Goal: Task Accomplishment & Management: Manage account settings

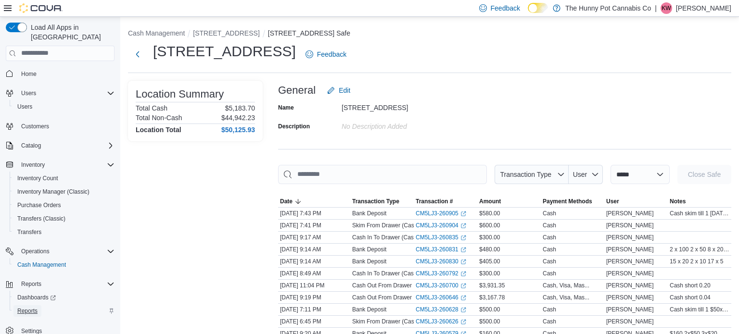
click at [26, 307] on span "Reports" at bounding box center [27, 311] width 20 height 8
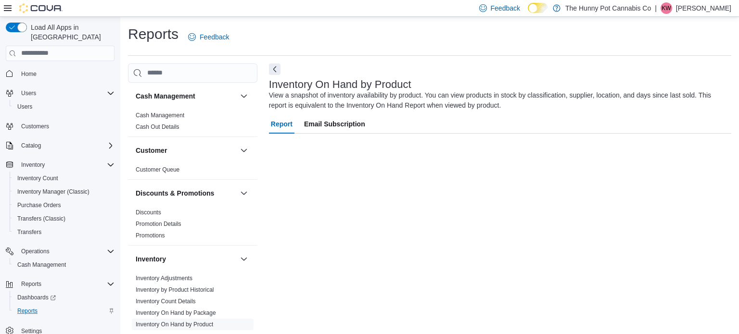
scroll to position [6, 0]
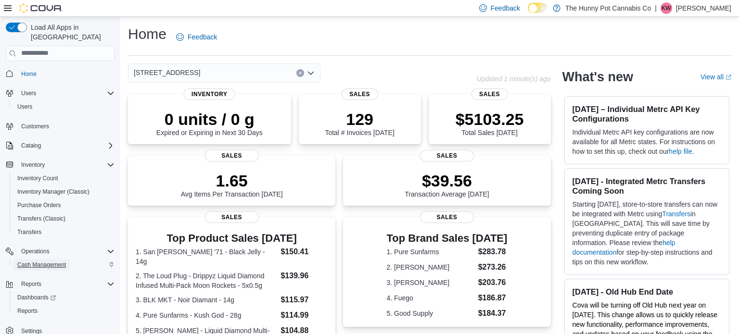
click at [55, 261] on span "Cash Management" at bounding box center [41, 265] width 49 height 8
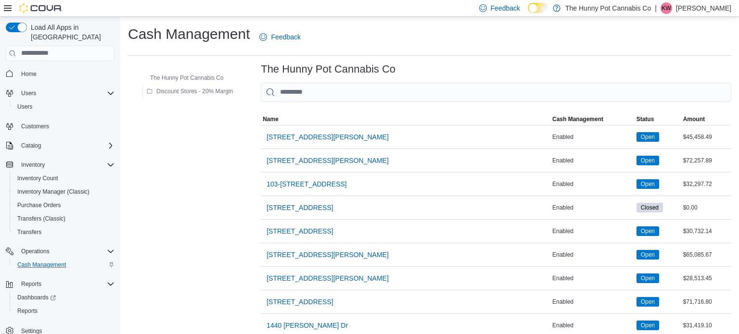
scroll to position [761, 0]
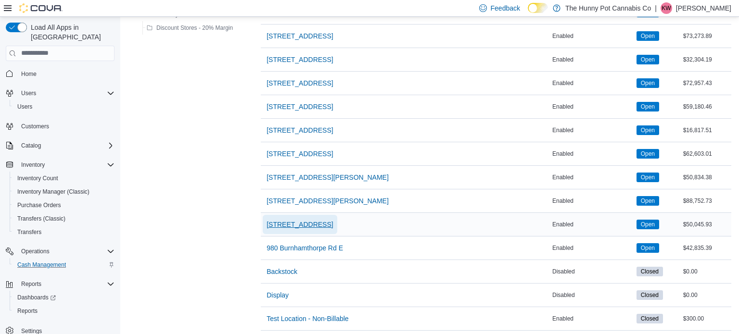
click at [287, 221] on span "[STREET_ADDRESS]" at bounding box center [300, 225] width 66 height 10
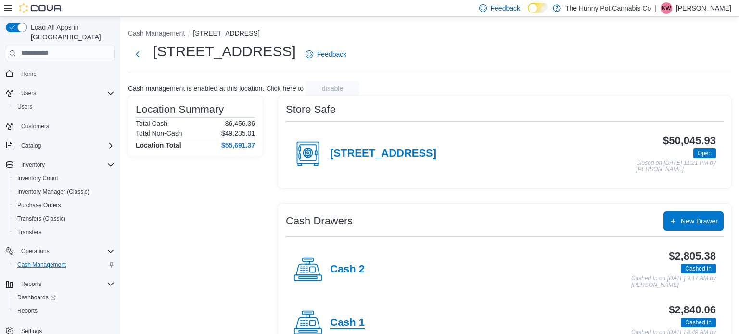
click at [341, 319] on h4 "Cash 1" at bounding box center [347, 323] width 35 height 13
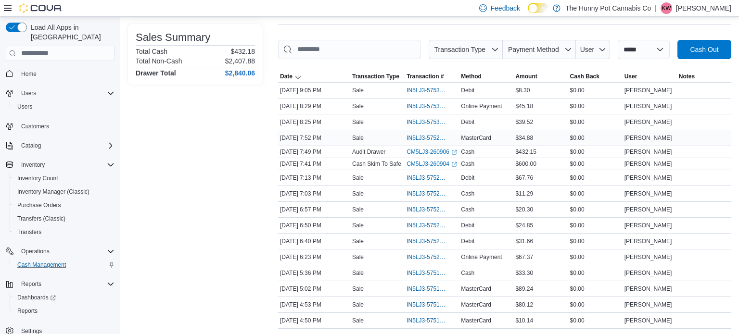
scroll to position [127, 0]
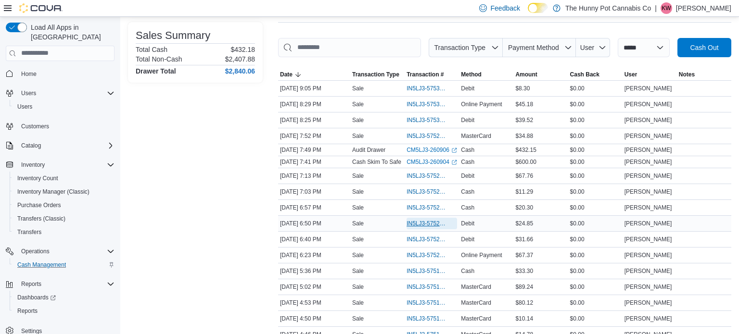
click at [422, 225] on span "IN5LJ3-5752344" at bounding box center [427, 224] width 41 height 8
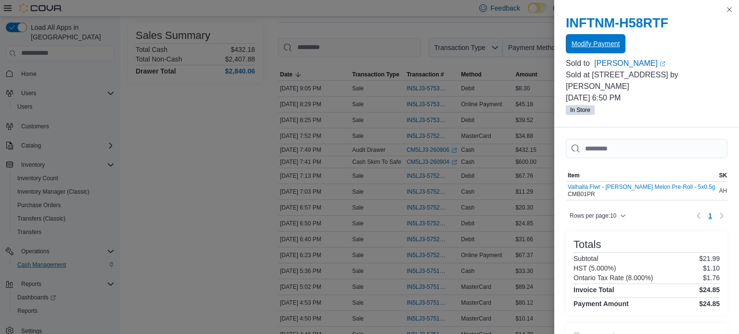
click at [591, 46] on span "Modify Payment" at bounding box center [596, 44] width 48 height 10
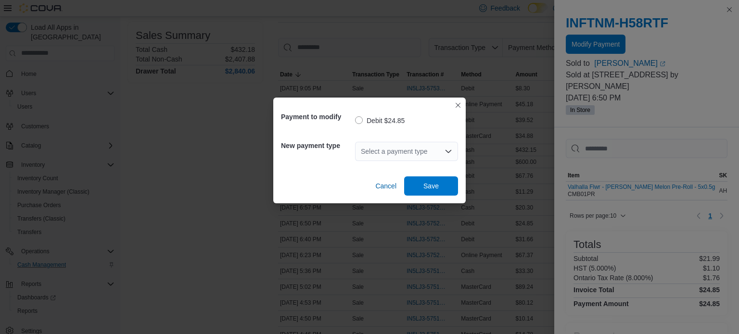
click at [433, 148] on div "Select a payment type" at bounding box center [406, 151] width 103 height 19
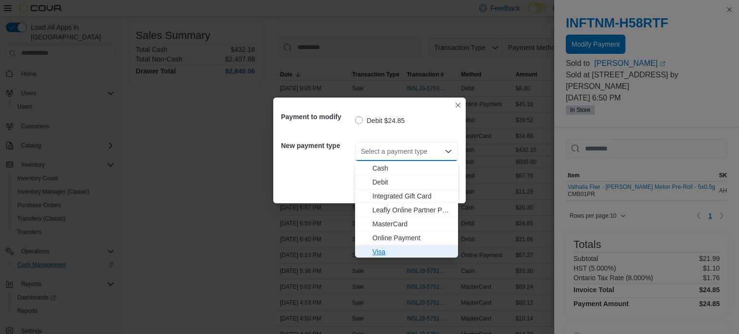
click at [383, 252] on span "Visa" at bounding box center [412, 252] width 80 height 10
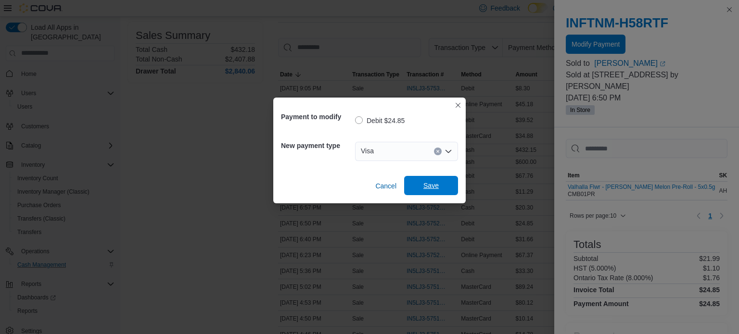
click at [432, 191] on span "Save" at bounding box center [431, 185] width 42 height 19
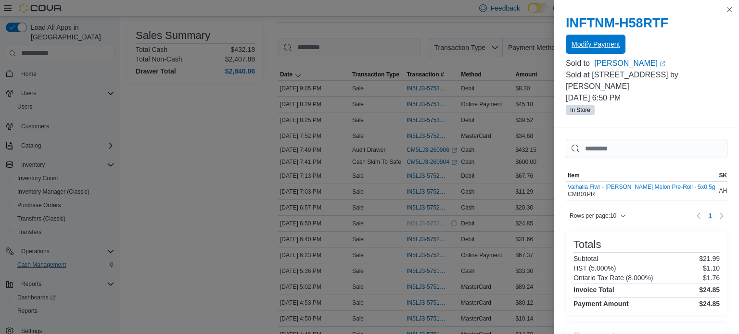
scroll to position [0, 0]
click at [729, 8] on button "Close this dialog" at bounding box center [730, 9] width 12 height 12
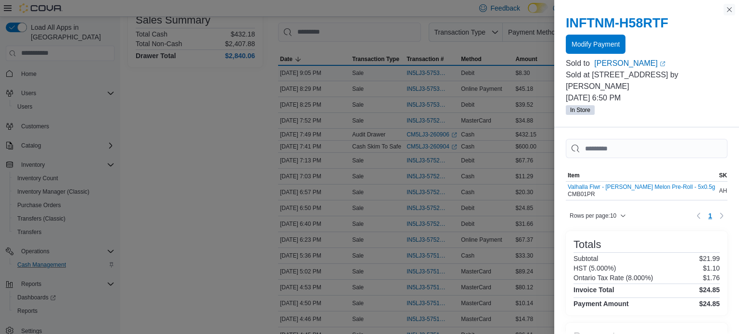
click at [729, 9] on button "Close this dialog" at bounding box center [730, 10] width 12 height 12
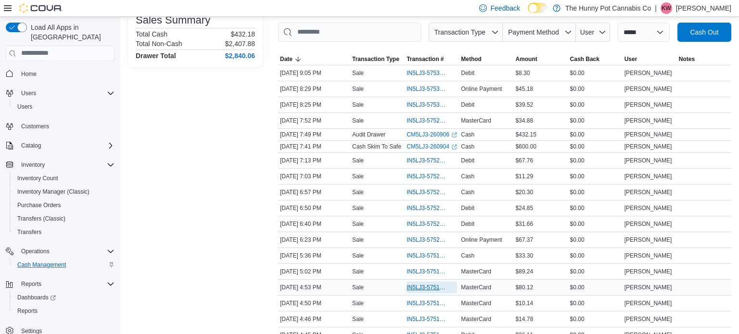
click at [425, 286] on span "IN5LJ3-5751390" at bounding box center [427, 288] width 41 height 8
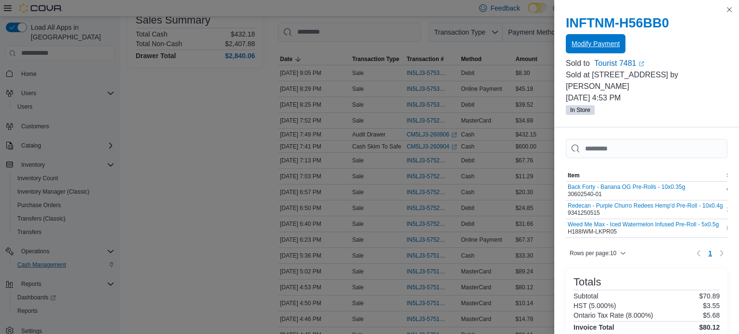
click at [598, 46] on span "Modify Payment" at bounding box center [596, 44] width 48 height 10
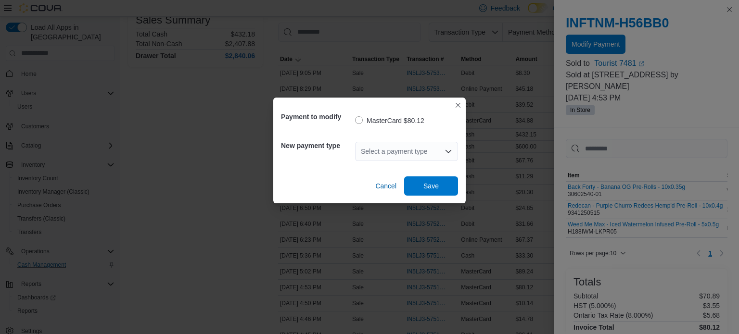
click at [426, 149] on div "Select a payment type" at bounding box center [406, 151] width 103 height 19
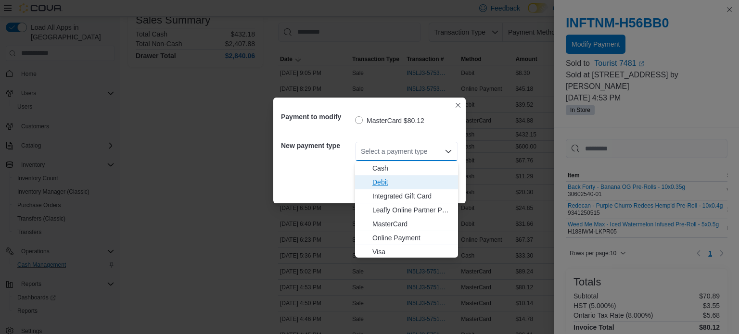
click at [381, 181] on span "Debit" at bounding box center [412, 183] width 80 height 10
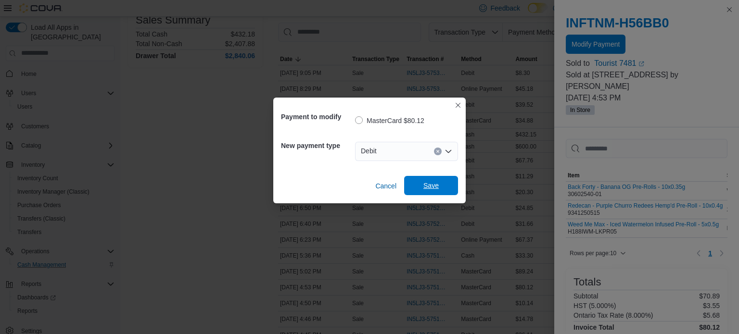
click at [426, 190] on span "Save" at bounding box center [430, 186] width 15 height 10
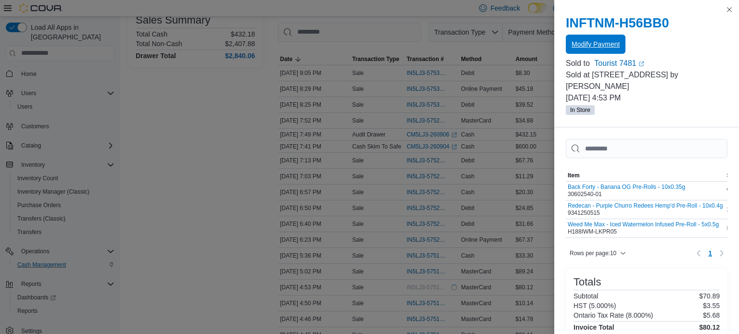
scroll to position [0, 0]
click at [731, 9] on button "Close this dialog" at bounding box center [730, 9] width 12 height 12
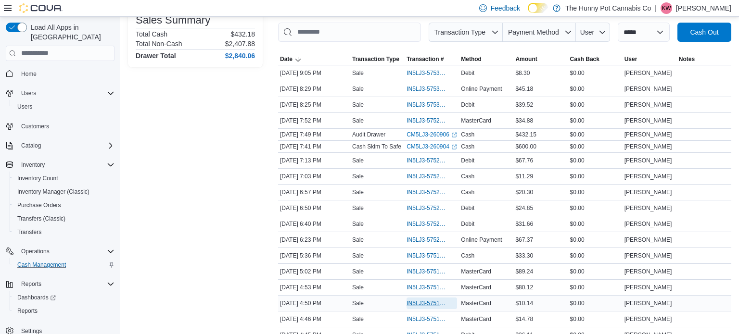
click at [418, 301] on span "IN5LJ3-5751357" at bounding box center [427, 304] width 41 height 8
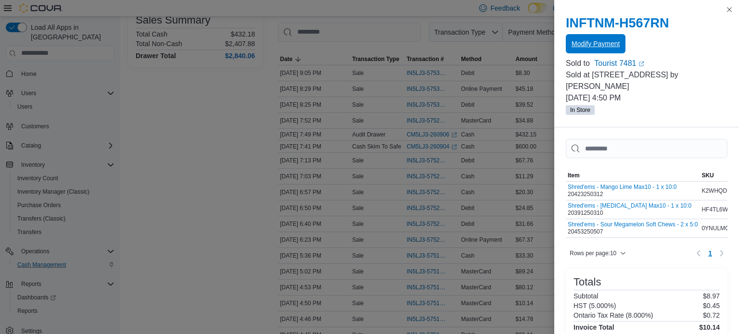
click at [616, 44] on span "Modify Payment" at bounding box center [596, 44] width 48 height 10
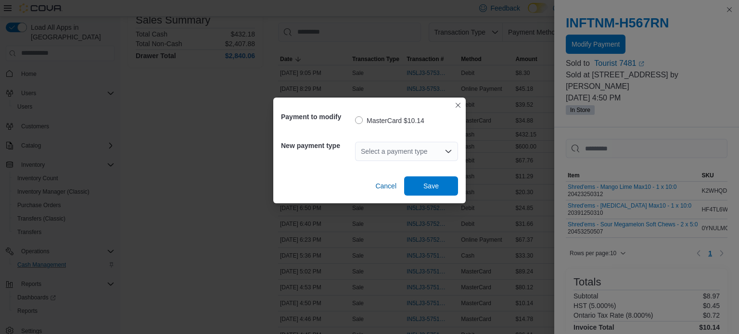
click at [422, 153] on div "Select a payment type" at bounding box center [406, 151] width 103 height 19
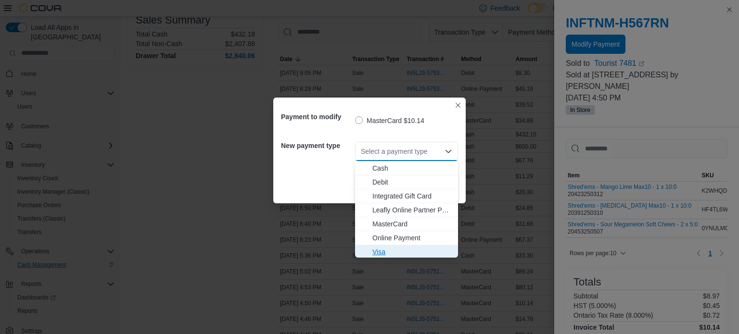
click at [379, 250] on span "Visa" at bounding box center [412, 252] width 80 height 10
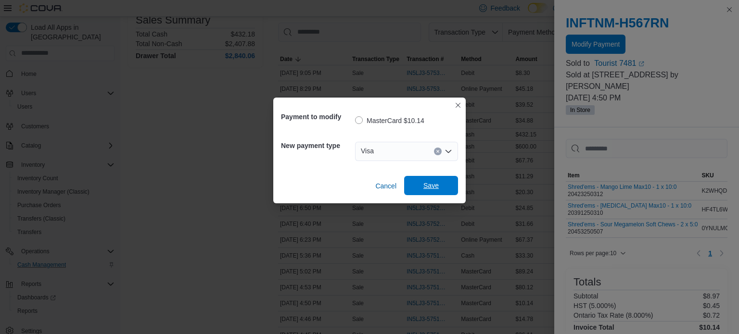
click at [440, 187] on span "Save" at bounding box center [431, 185] width 42 height 19
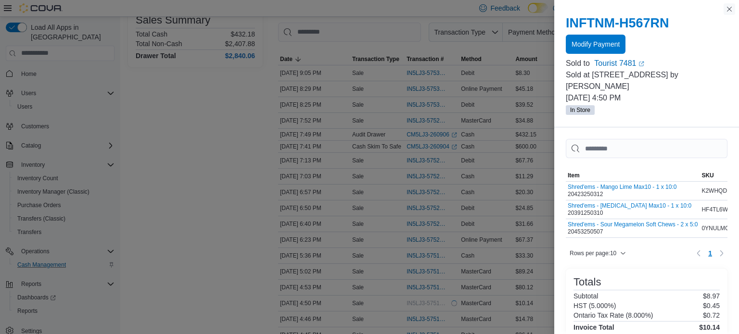
click at [728, 6] on button "Close this dialog" at bounding box center [730, 9] width 12 height 12
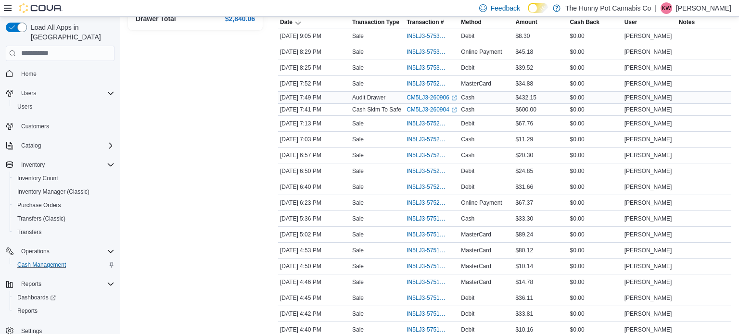
scroll to position [189, 0]
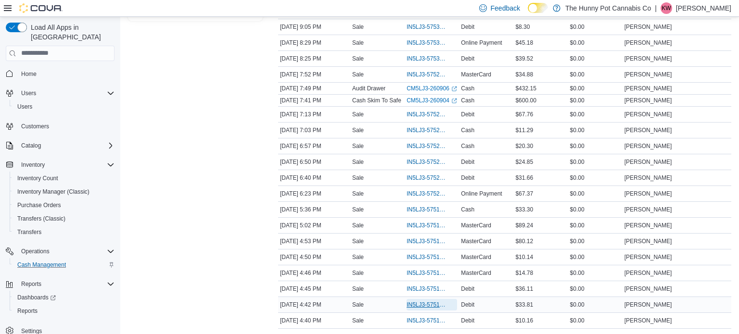
click at [421, 304] on span "IN5LJ3-5751300" at bounding box center [427, 305] width 41 height 8
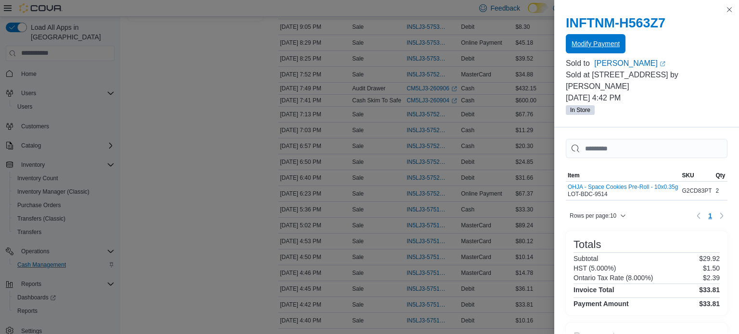
click at [596, 45] on span "Modify Payment" at bounding box center [596, 44] width 48 height 10
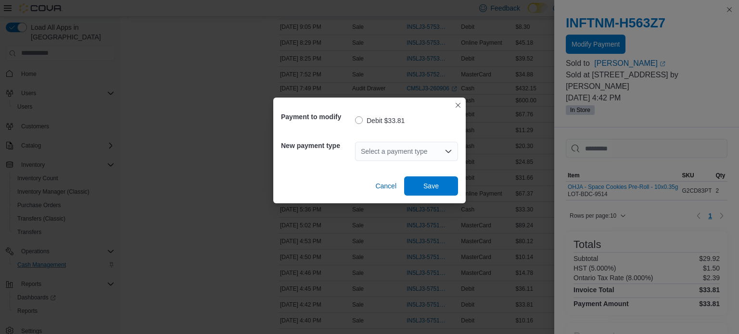
click at [426, 149] on div "Select a payment type" at bounding box center [406, 151] width 103 height 19
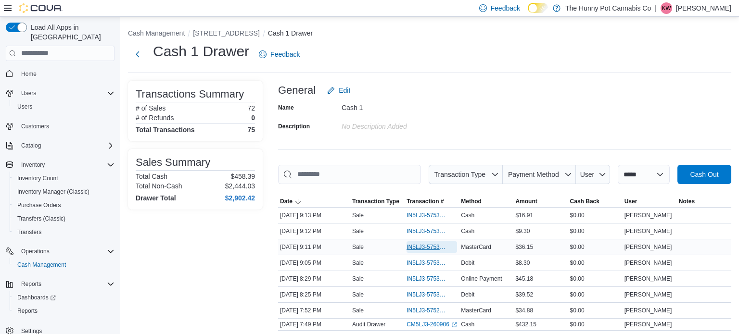
click at [434, 245] on span "IN5LJ3-5753504" at bounding box center [427, 247] width 41 height 8
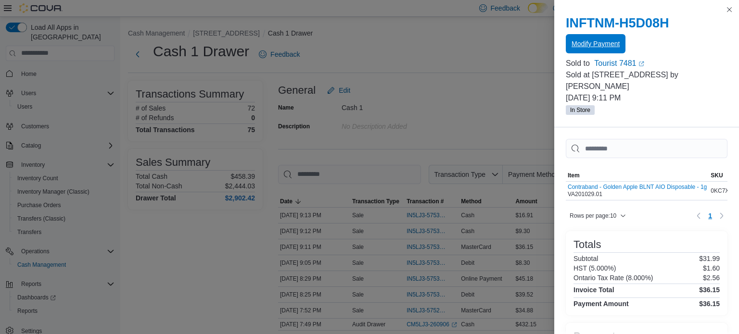
click at [594, 49] on span "Modify Payment" at bounding box center [596, 43] width 48 height 19
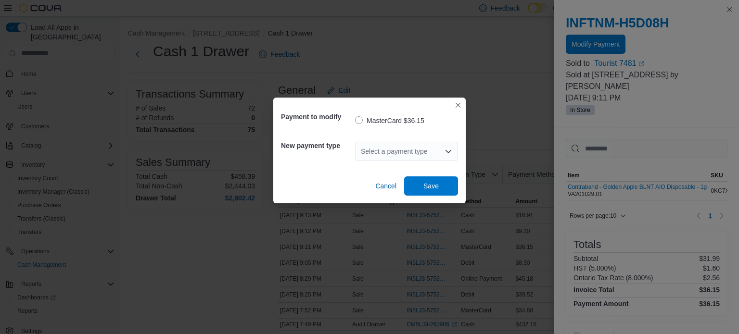
click at [436, 150] on div "Select a payment type" at bounding box center [406, 151] width 103 height 19
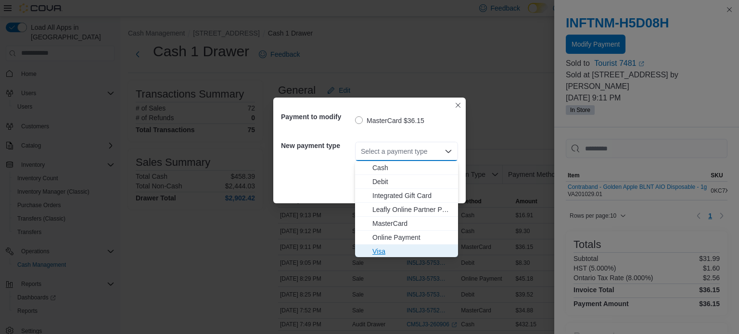
click at [377, 255] on span "Visa" at bounding box center [412, 252] width 80 height 10
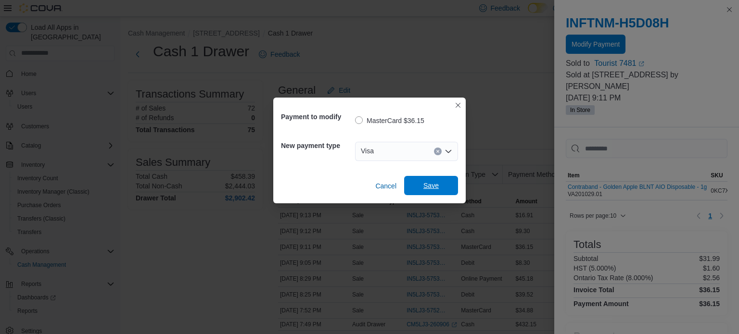
click at [454, 182] on button "Save" at bounding box center [431, 185] width 54 height 19
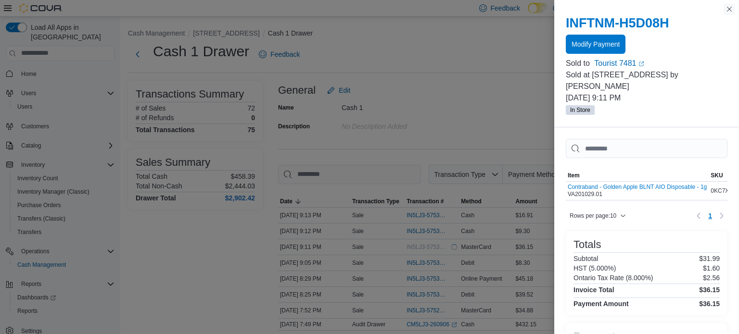
click at [731, 6] on button "Close this dialog" at bounding box center [730, 9] width 12 height 12
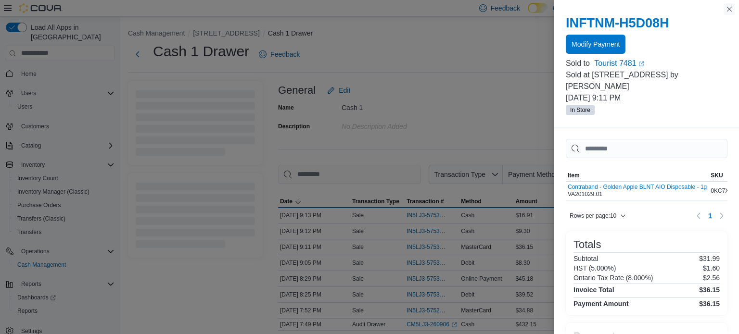
click at [729, 11] on button "Close this dialog" at bounding box center [730, 9] width 12 height 12
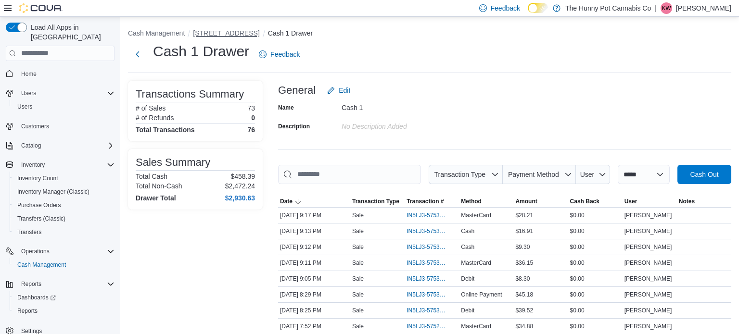
click at [232, 35] on button "[STREET_ADDRESS]" at bounding box center [226, 33] width 66 height 8
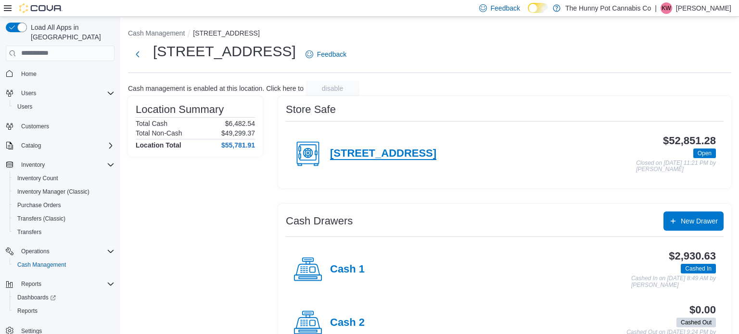
click at [388, 149] on h4 "[STREET_ADDRESS]" at bounding box center [383, 154] width 106 height 13
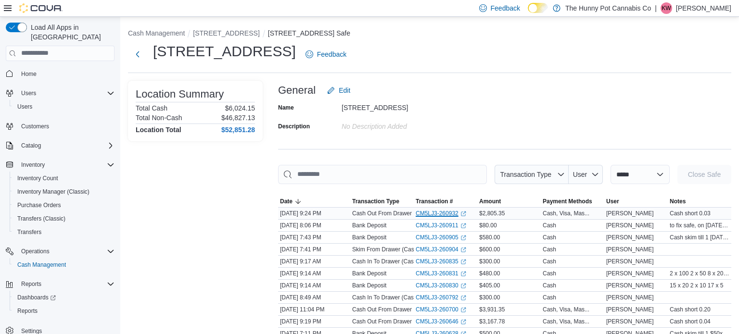
click at [454, 210] on link "CM5LJ3-260932 (opens in a new tab or window)" at bounding box center [441, 214] width 51 height 8
click at [616, 179] on select "**********" at bounding box center [640, 174] width 59 height 19
select select "**********"
click at [611, 165] on select "**********" at bounding box center [640, 174] width 59 height 19
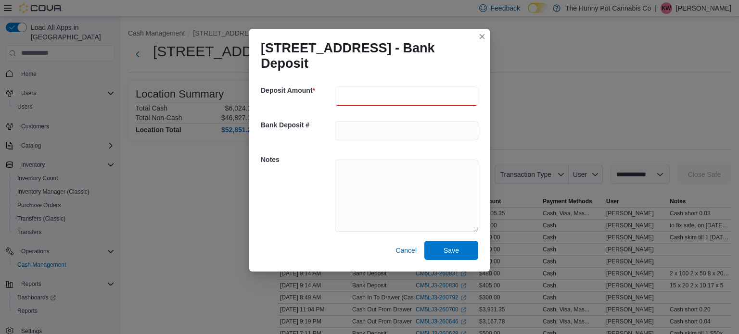
click at [356, 96] on input "number" at bounding box center [406, 96] width 143 height 19
type input "***"
click at [351, 193] on textarea at bounding box center [406, 196] width 143 height 72
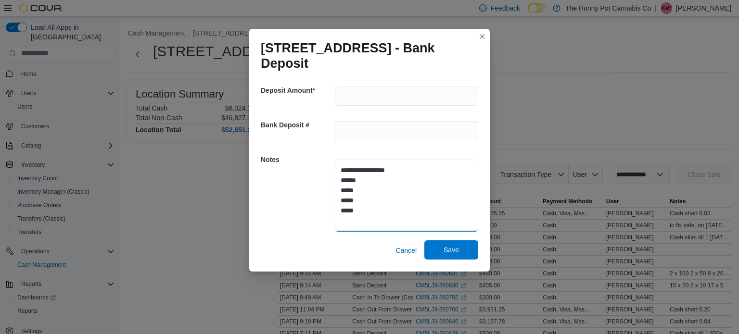
type textarea "**********"
click at [446, 254] on span "Save" at bounding box center [451, 250] width 15 height 10
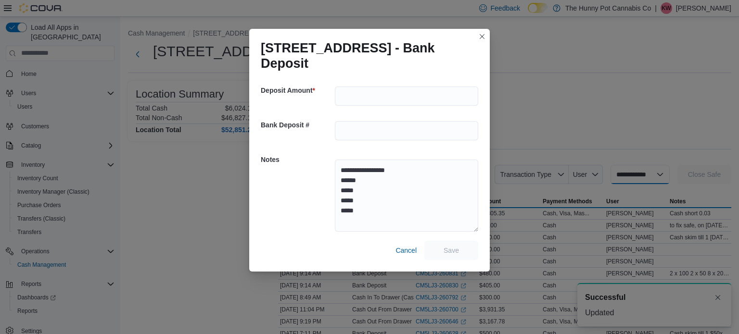
select select
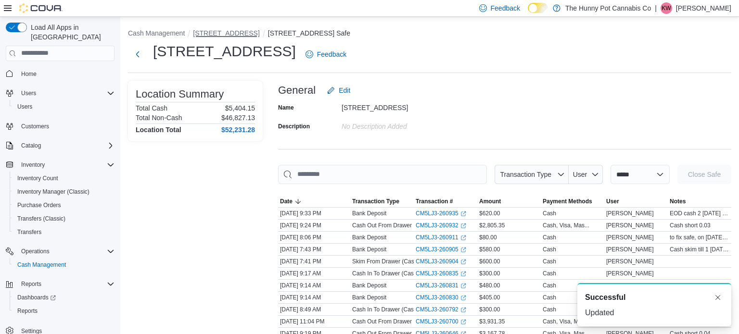
click at [216, 32] on button "[STREET_ADDRESS]" at bounding box center [226, 33] width 66 height 8
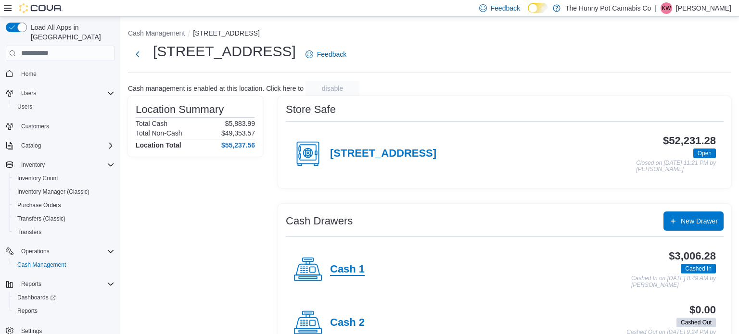
click at [349, 269] on h4 "Cash 1" at bounding box center [347, 270] width 35 height 13
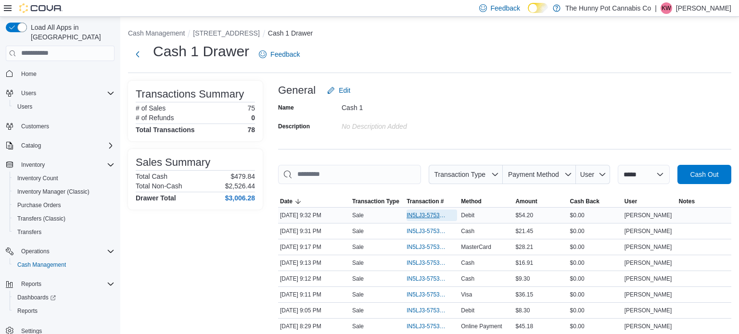
click at [419, 215] on span "IN5LJ3-5753695" at bounding box center [427, 216] width 41 height 8
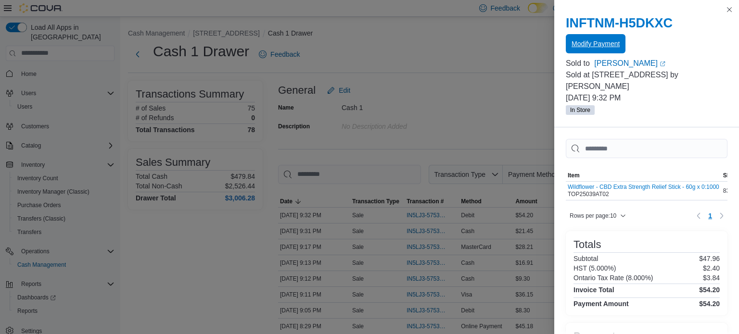
click at [598, 49] on span "Modify Payment" at bounding box center [596, 43] width 48 height 19
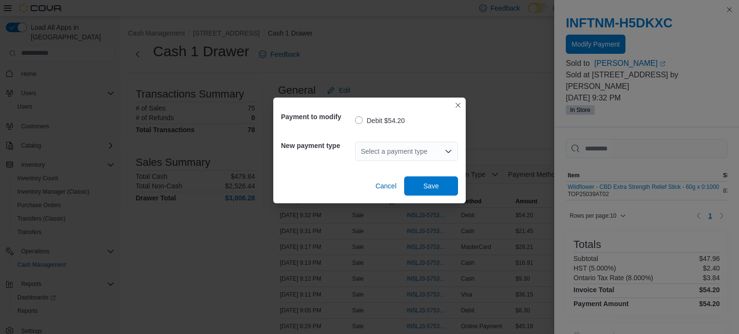
click at [433, 152] on div "Select a payment type" at bounding box center [406, 151] width 103 height 19
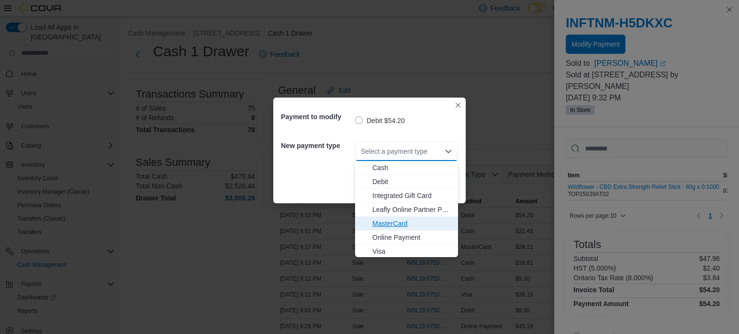
click at [379, 224] on span "MasterCard" at bounding box center [412, 224] width 80 height 10
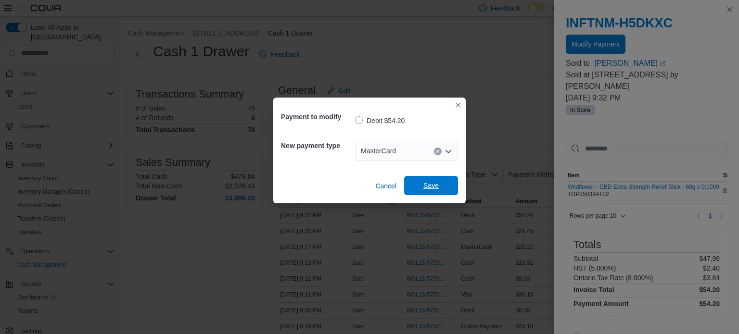
click at [438, 185] on span "Save" at bounding box center [430, 186] width 15 height 10
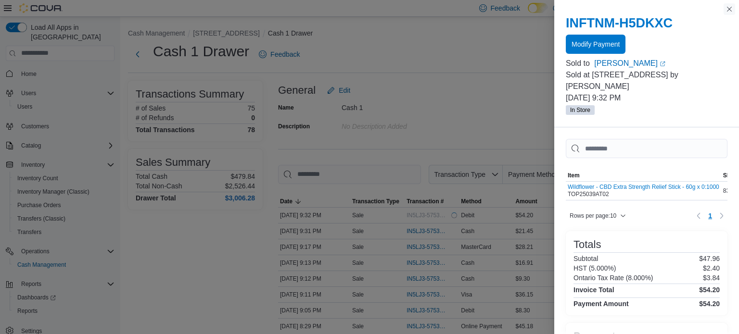
click at [731, 9] on button "Close this dialog" at bounding box center [730, 9] width 12 height 12
click at [732, 11] on button "Close this dialog" at bounding box center [730, 9] width 12 height 12
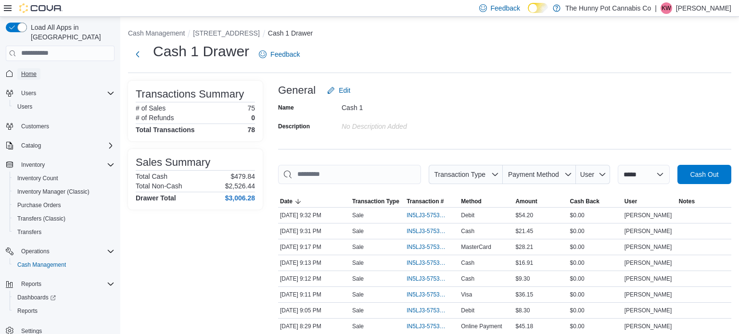
click at [23, 70] on span "Home" at bounding box center [28, 74] width 15 height 8
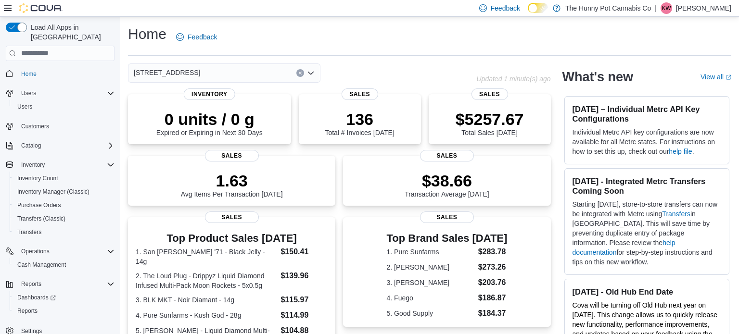
click at [299, 73] on icon "Clear input" at bounding box center [300, 73] width 4 height 4
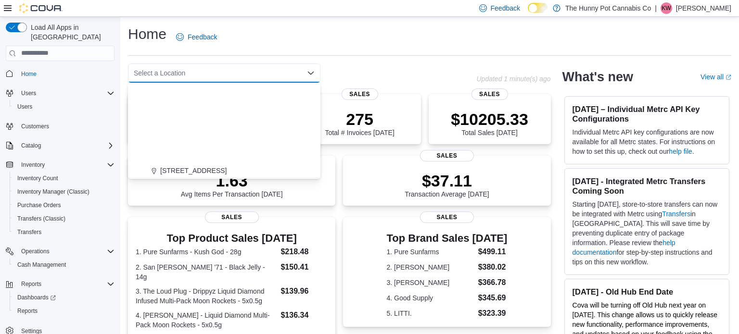
scroll to position [454, 0]
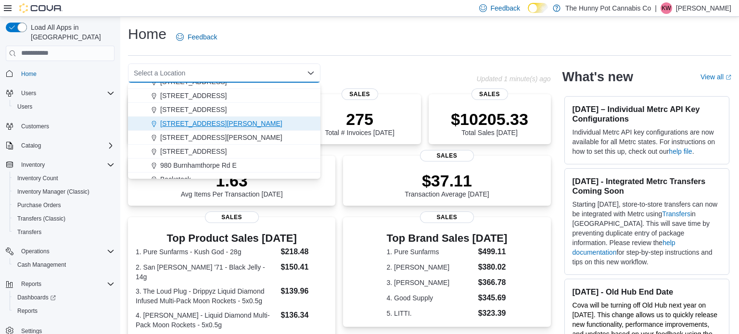
click at [184, 119] on span "[STREET_ADDRESS][PERSON_NAME]" at bounding box center [221, 124] width 122 height 10
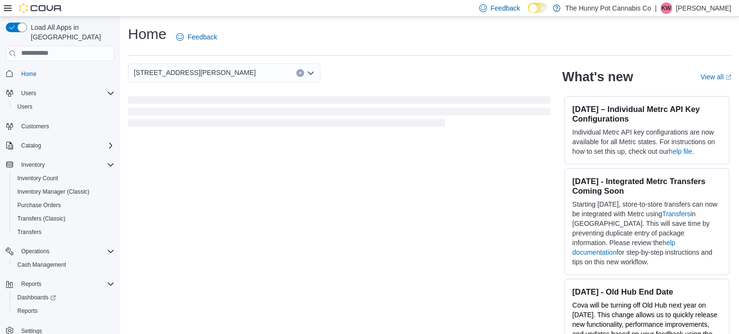
click at [343, 35] on div "Home Feedback" at bounding box center [429, 37] width 603 height 25
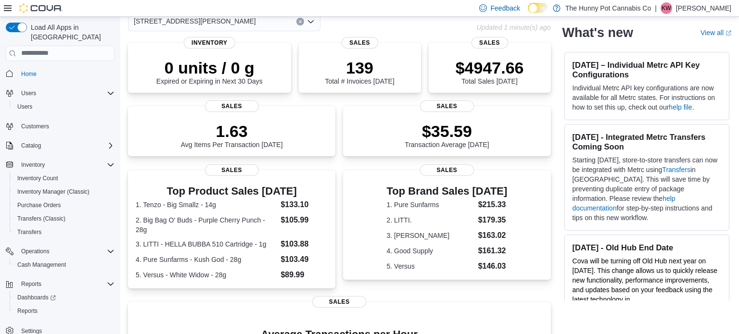
scroll to position [0, 0]
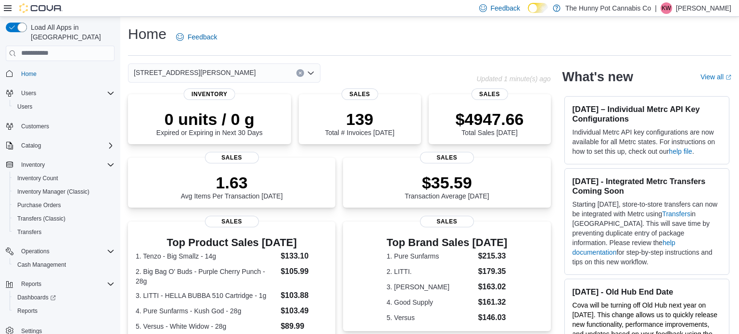
click at [298, 73] on icon "Clear input" at bounding box center [300, 73] width 4 height 4
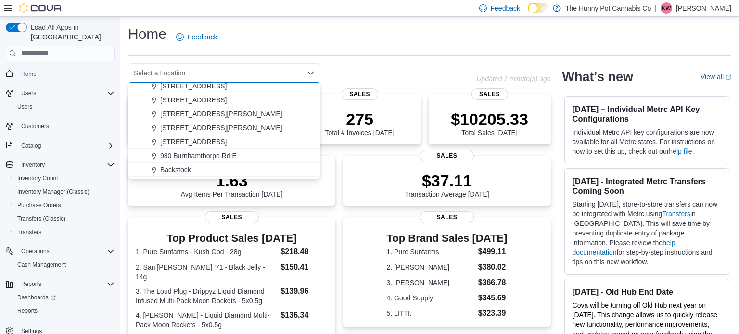
scroll to position [467, 0]
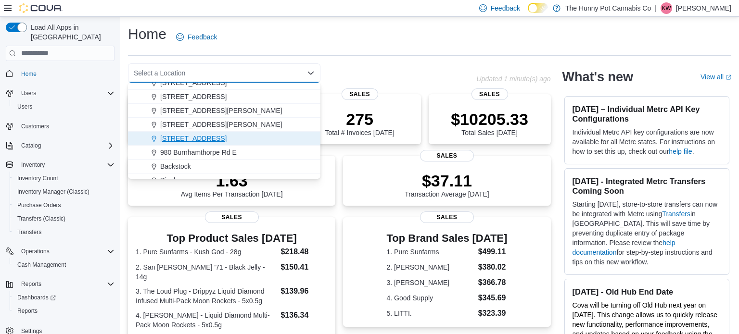
click at [202, 136] on span "[STREET_ADDRESS]" at bounding box center [193, 139] width 66 height 10
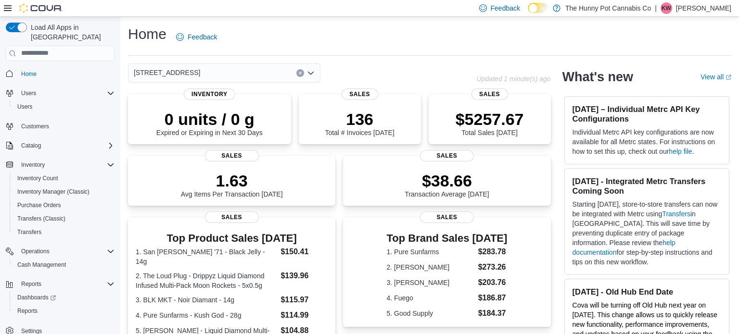
click at [393, 36] on div "Home Feedback" at bounding box center [429, 37] width 603 height 25
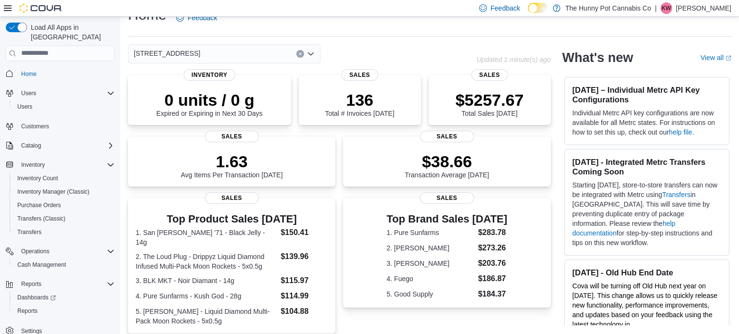
scroll to position [9, 0]
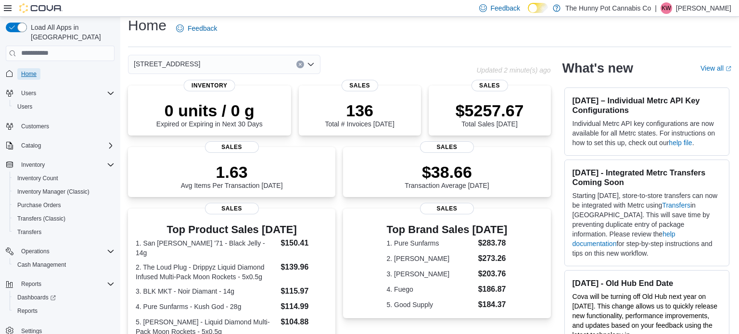
click at [26, 70] on span "Home" at bounding box center [28, 74] width 15 height 8
click at [29, 307] on span "Reports" at bounding box center [27, 311] width 20 height 8
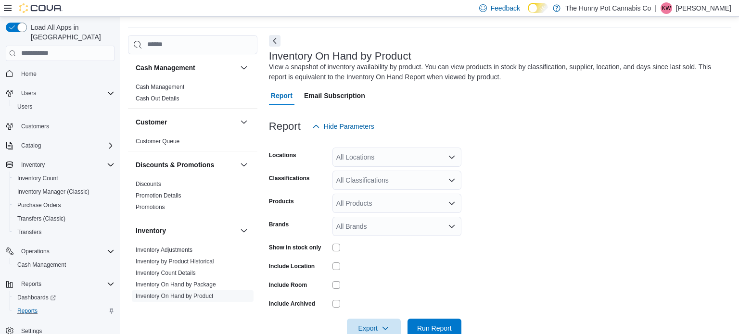
scroll to position [32, 0]
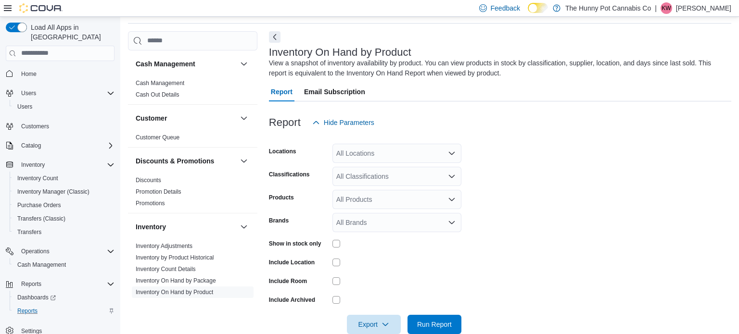
click at [408, 154] on div "All Locations" at bounding box center [396, 153] width 129 height 19
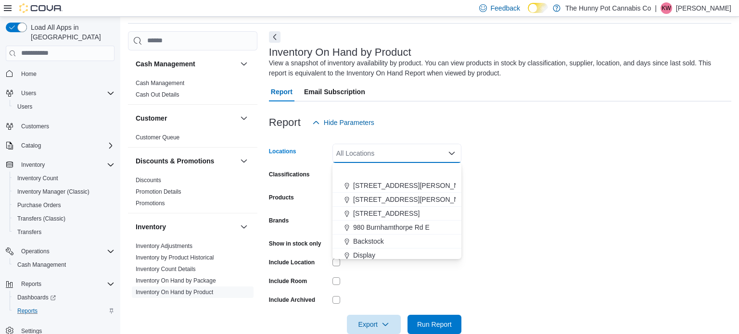
scroll to position [504, 0]
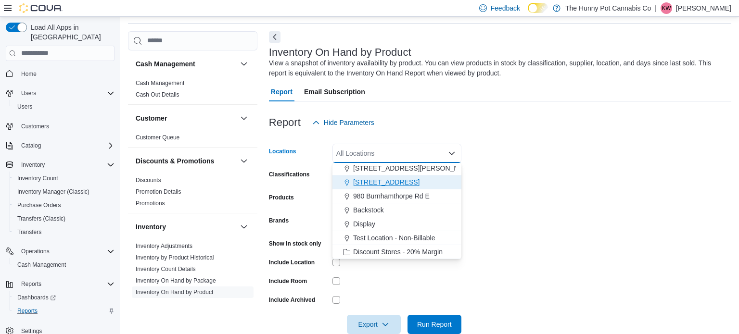
click at [374, 181] on span "[STREET_ADDRESS]" at bounding box center [386, 183] width 66 height 10
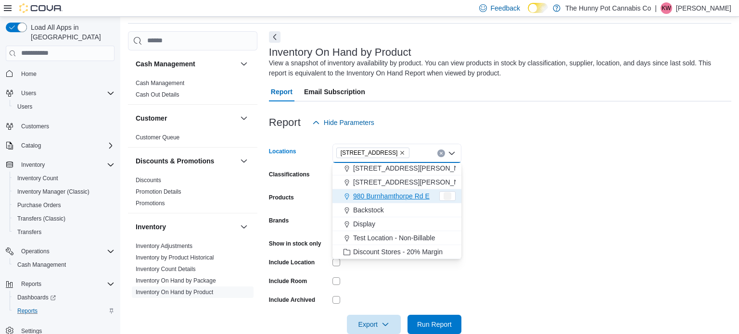
scroll to position [490, 0]
click at [522, 232] on form "Locations 7481 Oakwood Drive Combo box. Selected. 7481 Oakwood Drive. Press Bac…" at bounding box center [500, 233] width 462 height 202
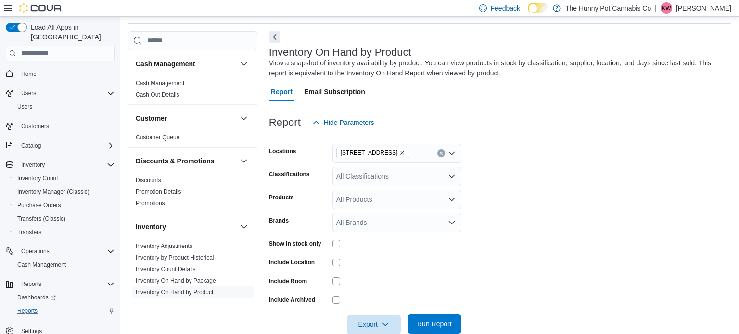
click at [429, 325] on span "Run Report" at bounding box center [434, 324] width 35 height 10
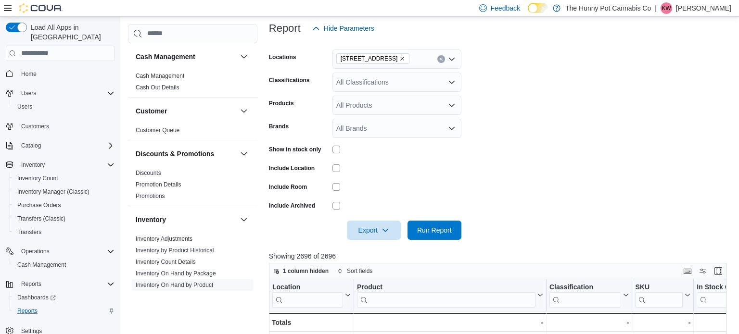
scroll to position [128, 0]
click at [363, 229] on span "Export" at bounding box center [374, 228] width 42 height 19
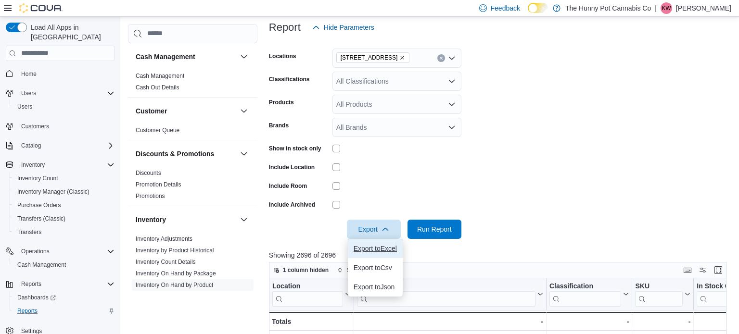
click at [376, 244] on button "Export to Excel" at bounding box center [375, 248] width 55 height 19
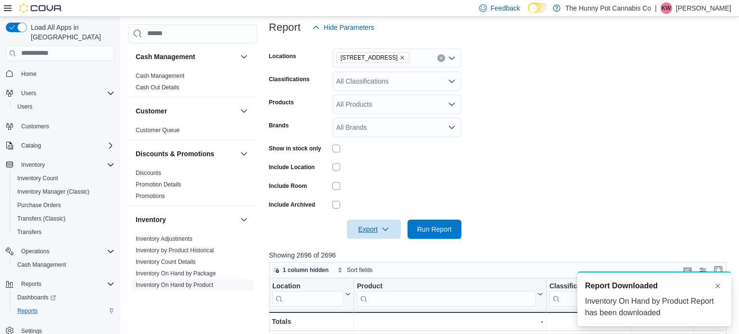
scroll to position [0, 0]
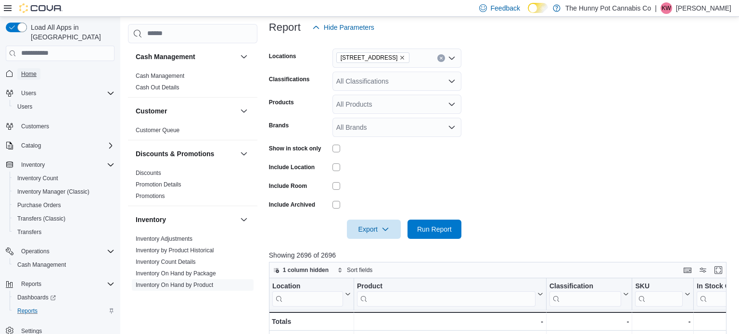
click at [31, 70] on span "Home" at bounding box center [28, 74] width 15 height 8
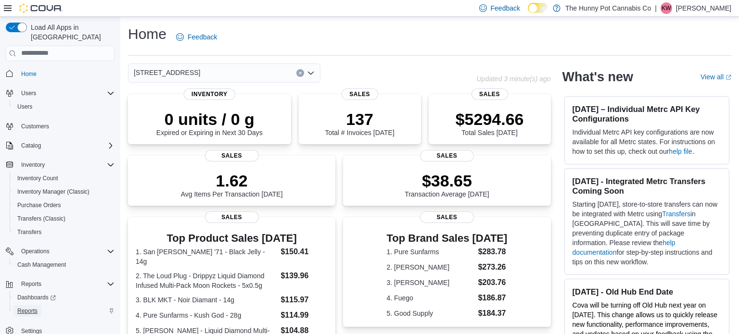
click at [30, 307] on span "Reports" at bounding box center [27, 311] width 20 height 8
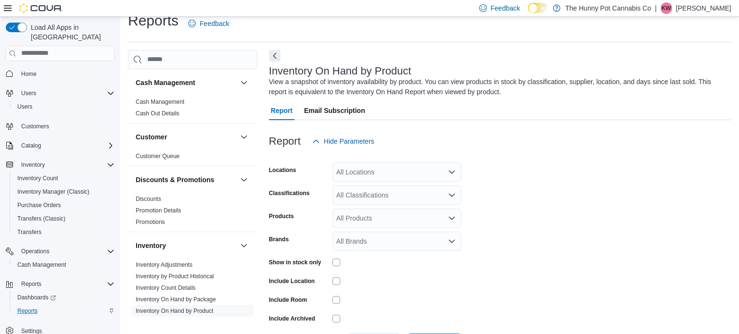
scroll to position [32, 0]
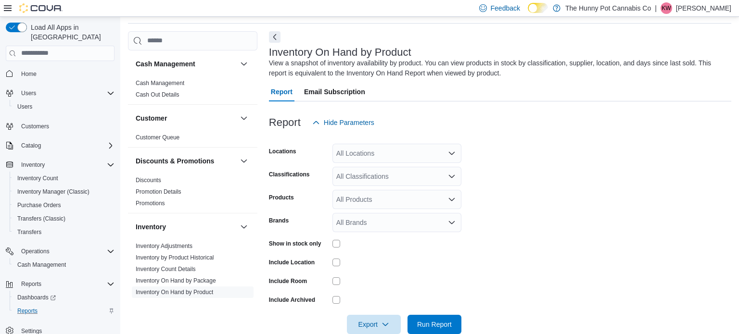
click at [388, 152] on div "All Locations" at bounding box center [396, 153] width 129 height 19
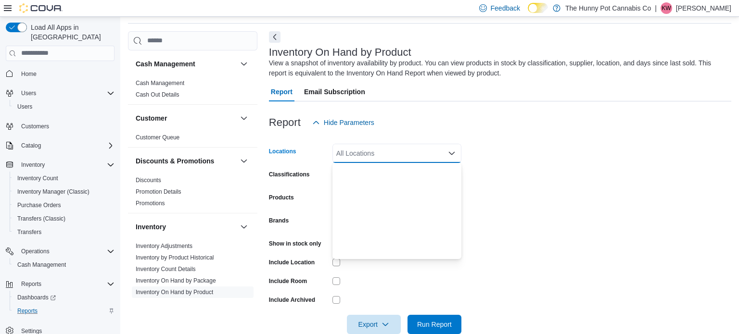
scroll to position [504, 0]
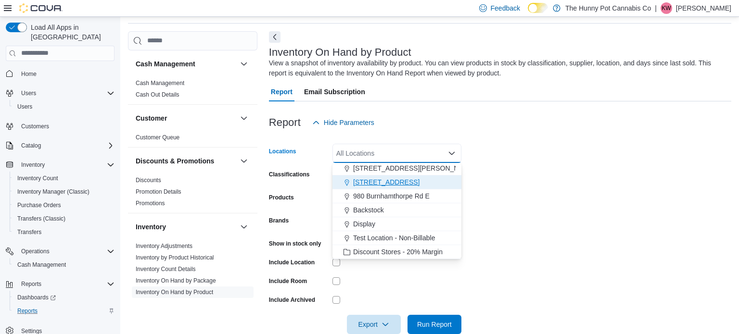
click at [372, 184] on span "[STREET_ADDRESS]" at bounding box center [386, 183] width 66 height 10
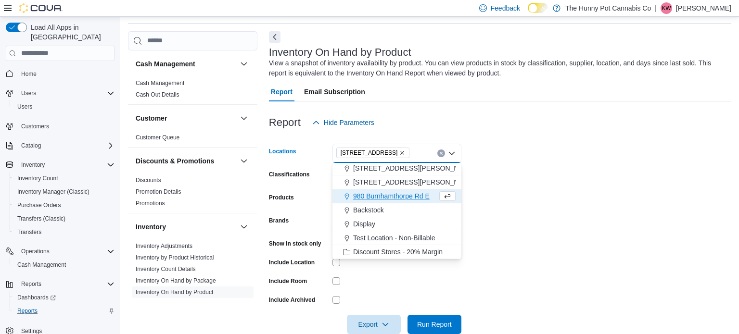
click at [517, 197] on form "Locations 7481 Oakwood Drive Combo box. Selected. 7481 Oakwood Drive. Press Bac…" at bounding box center [500, 233] width 462 height 202
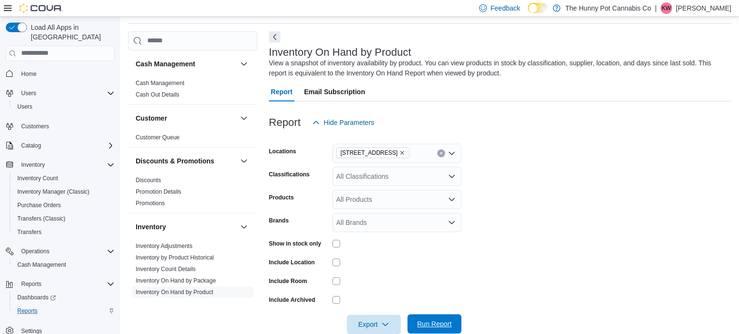
click at [426, 323] on span "Run Report" at bounding box center [434, 324] width 35 height 10
click at [364, 330] on span "Export" at bounding box center [374, 324] width 42 height 19
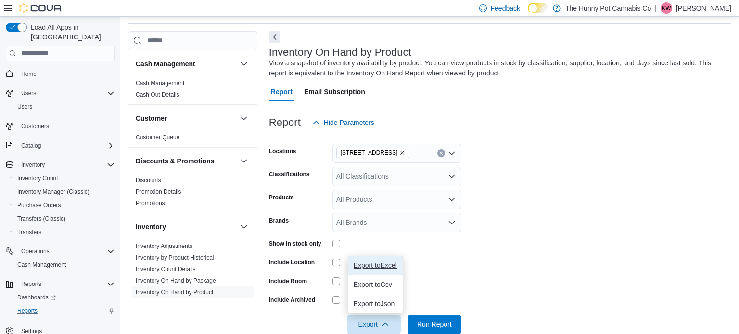
click at [370, 264] on span "Export to Excel" at bounding box center [375, 266] width 43 height 8
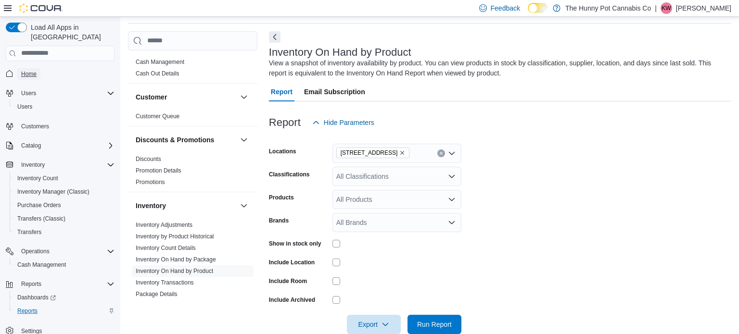
click at [27, 70] on span "Home" at bounding box center [28, 74] width 15 height 8
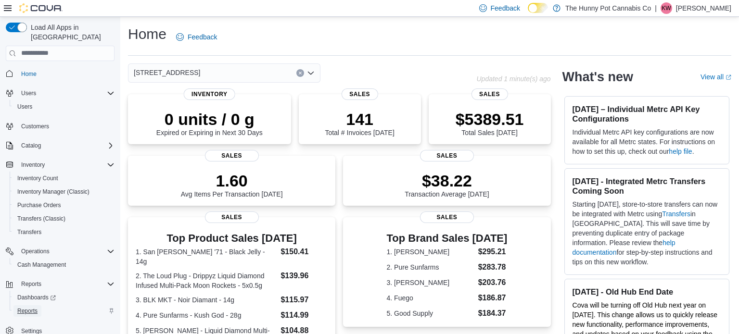
click at [27, 307] on span "Reports" at bounding box center [27, 311] width 20 height 8
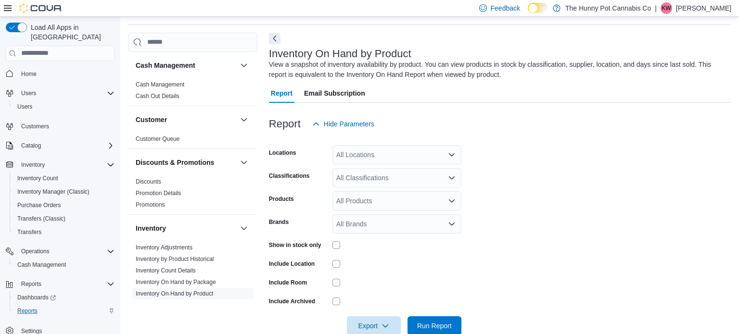
scroll to position [32, 0]
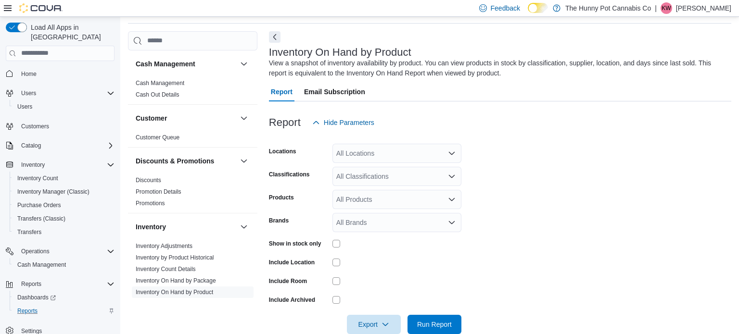
click at [365, 153] on div "All Locations" at bounding box center [396, 153] width 129 height 19
type input "***"
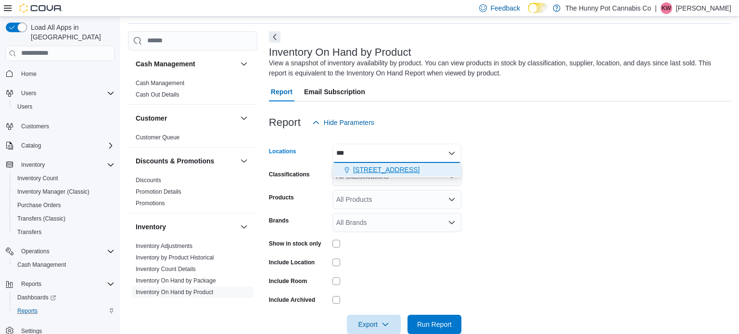
click at [392, 165] on span "[STREET_ADDRESS]" at bounding box center [386, 170] width 66 height 10
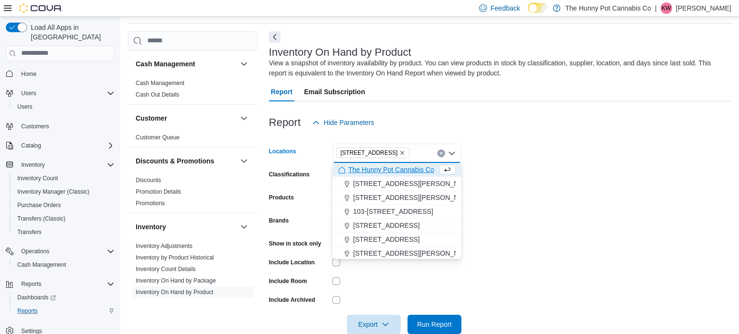
click at [545, 167] on form "Locations 7481 Oakwood Drive Combo box. Selected. 7481 Oakwood Drive. Press Bac…" at bounding box center [500, 233] width 462 height 202
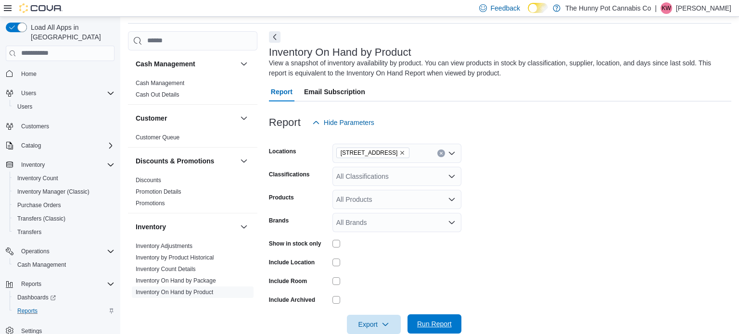
click at [429, 321] on span "Run Report" at bounding box center [434, 324] width 35 height 10
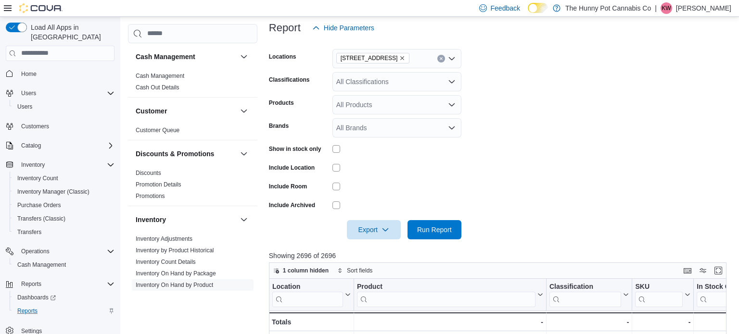
scroll to position [158, 0]
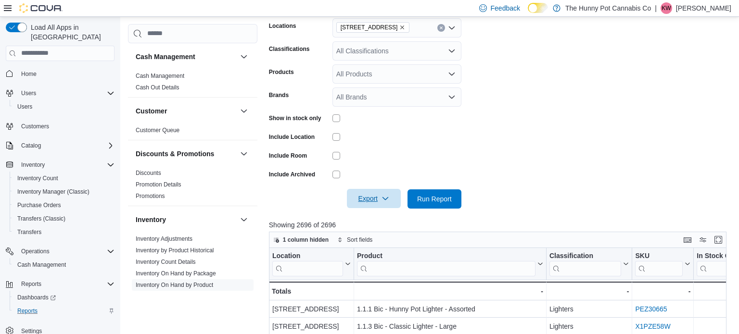
click at [368, 202] on span "Export" at bounding box center [374, 198] width 42 height 19
click at [371, 218] on span "Export to Excel" at bounding box center [375, 219] width 43 height 8
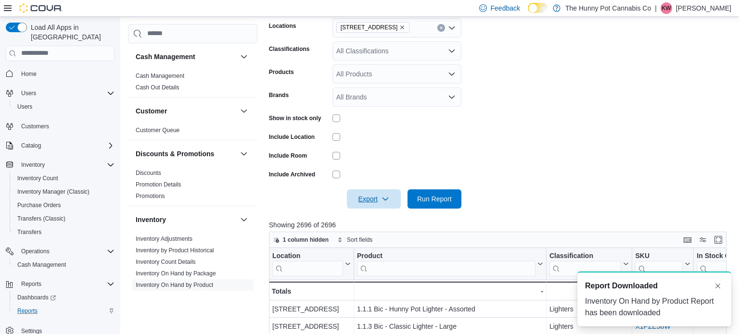
scroll to position [0, 0]
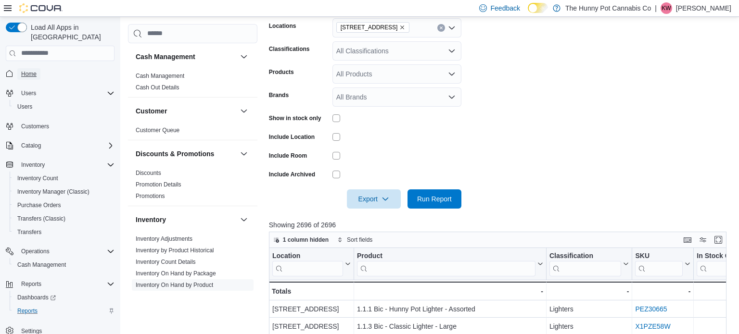
click at [32, 70] on span "Home" at bounding box center [28, 74] width 15 height 8
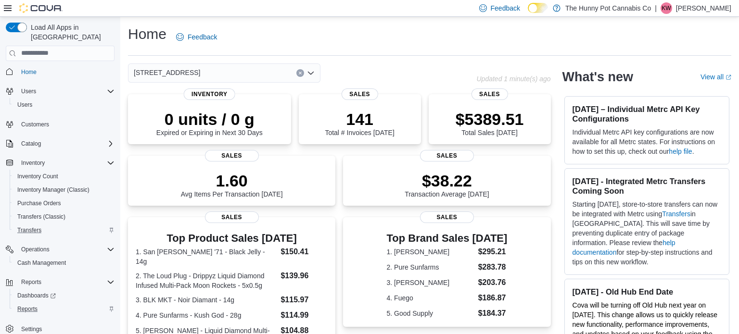
scroll to position [1, 0]
click at [31, 306] on span "Reports" at bounding box center [27, 310] width 20 height 8
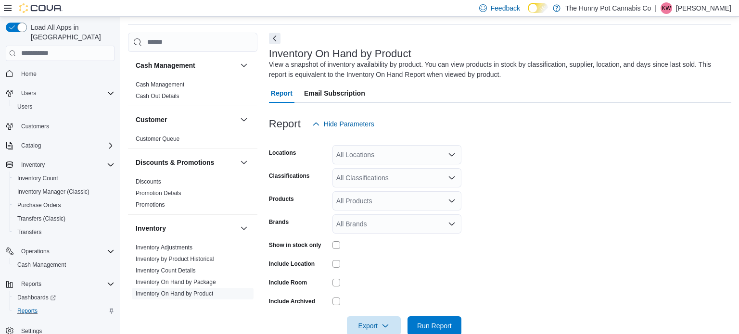
scroll to position [32, 0]
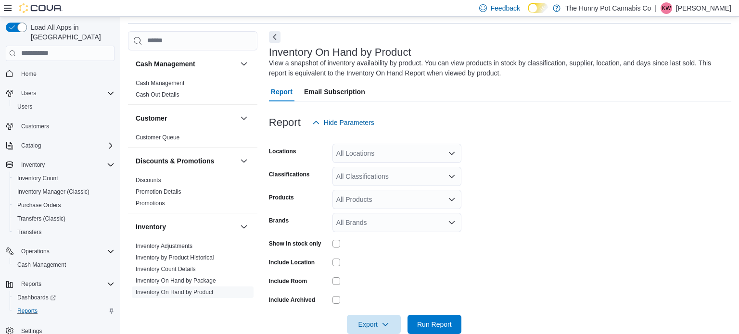
click at [404, 150] on div "All Locations" at bounding box center [396, 153] width 129 height 19
type input "***"
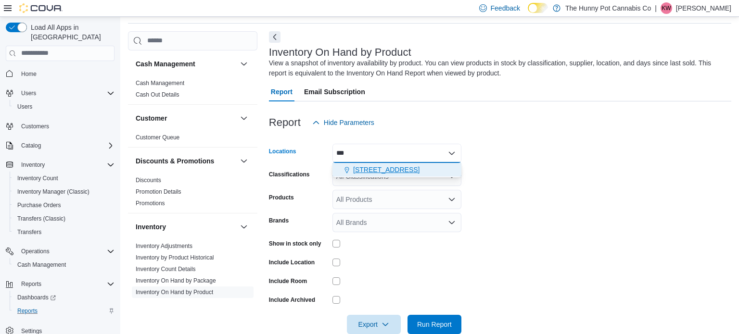
click at [397, 168] on span "[STREET_ADDRESS]" at bounding box center [386, 170] width 66 height 10
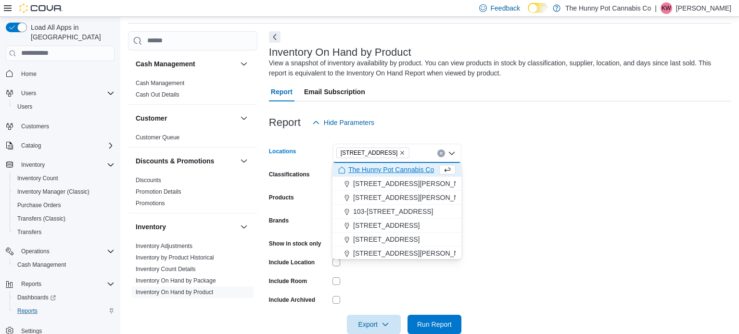
click at [550, 177] on form "Locations 7481 Oakwood Drive Combo box. Selected. 7481 Oakwood Drive. Press Bac…" at bounding box center [500, 233] width 462 height 202
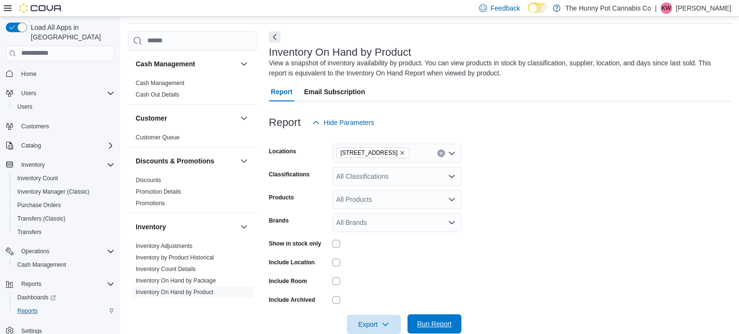
click at [440, 330] on span "Run Report" at bounding box center [434, 324] width 42 height 19
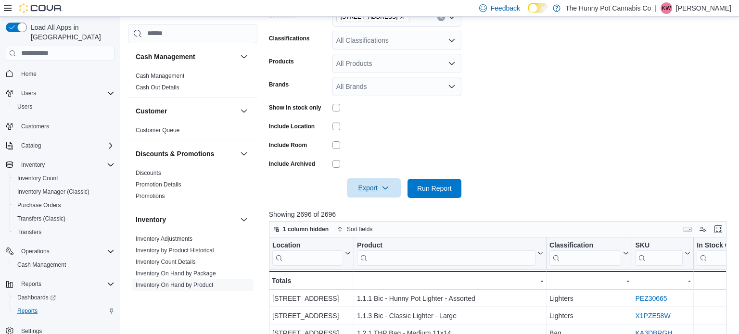
click at [375, 193] on span "Export" at bounding box center [374, 188] width 42 height 19
click at [376, 206] on span "Export to Excel" at bounding box center [375, 208] width 43 height 8
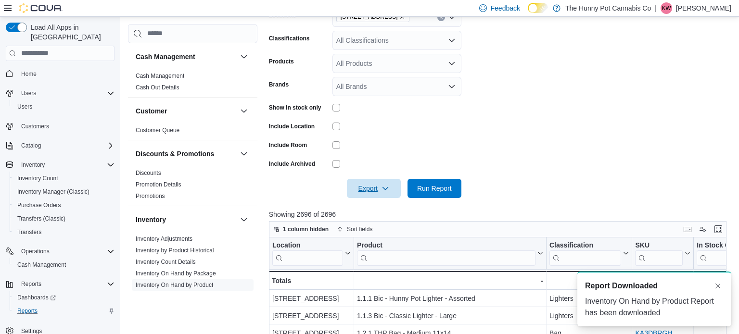
scroll to position [0, 0]
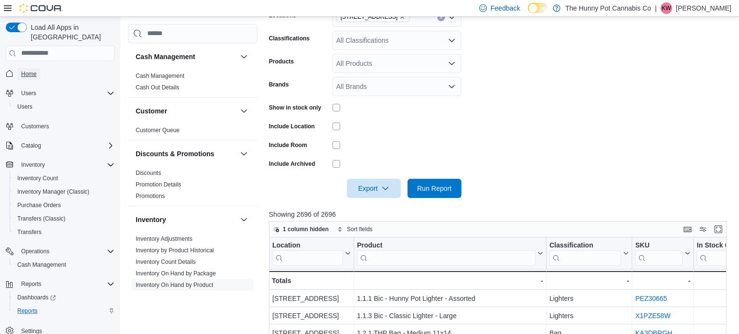
click at [29, 70] on span "Home" at bounding box center [28, 74] width 15 height 8
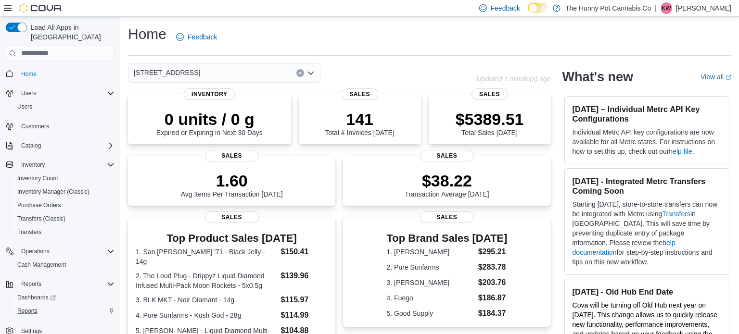
click at [299, 72] on icon "Clear input" at bounding box center [300, 73] width 2 height 2
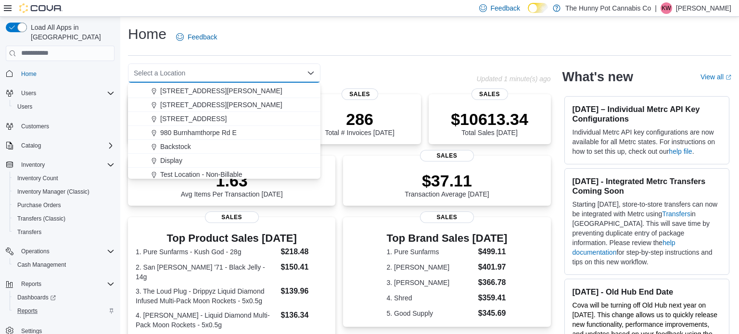
scroll to position [487, 0]
click at [191, 89] on span "[STREET_ADDRESS][PERSON_NAME]" at bounding box center [221, 91] width 122 height 10
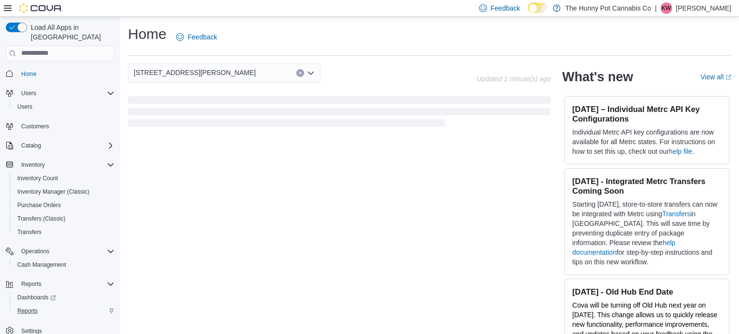
click at [320, 53] on div "Home Feedback" at bounding box center [429, 40] width 603 height 31
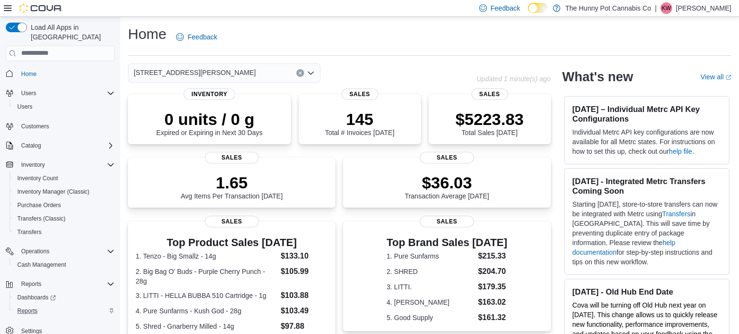
scroll to position [0, 0]
click at [299, 75] on button "Clear input" at bounding box center [300, 73] width 8 height 8
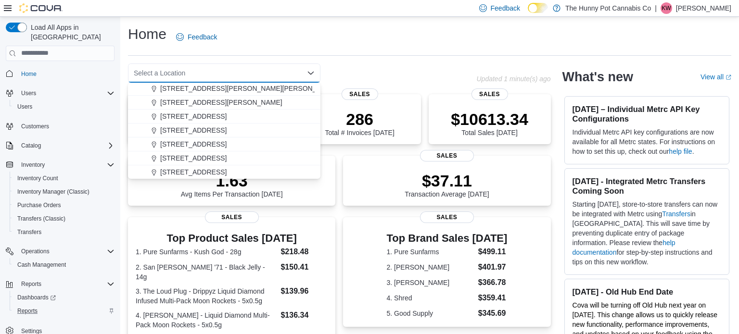
scroll to position [504, 0]
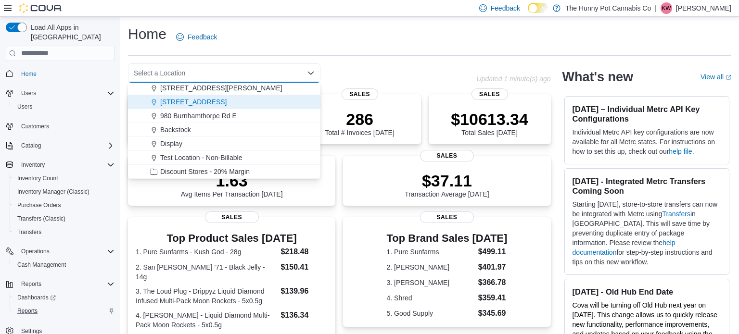
click at [201, 103] on span "[STREET_ADDRESS]" at bounding box center [193, 102] width 66 height 10
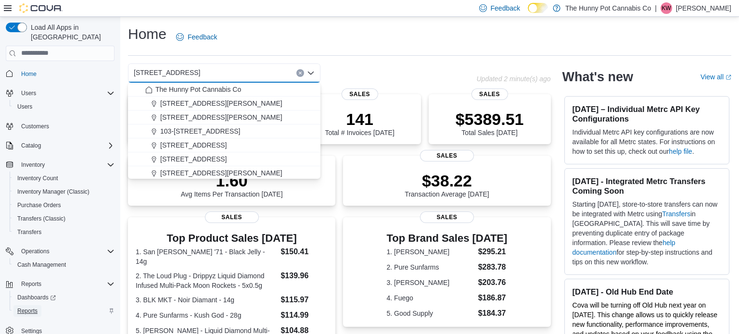
click at [24, 307] on span "Reports" at bounding box center [27, 311] width 20 height 8
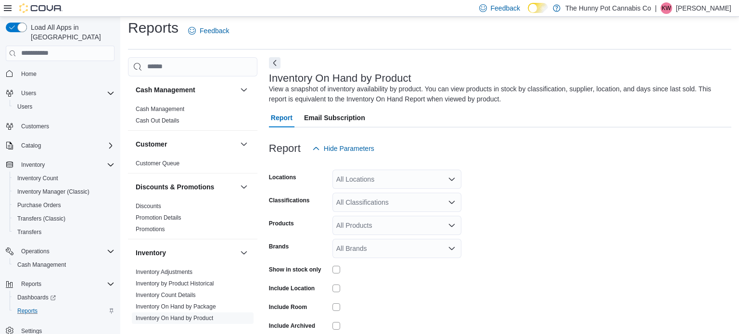
scroll to position [32, 0]
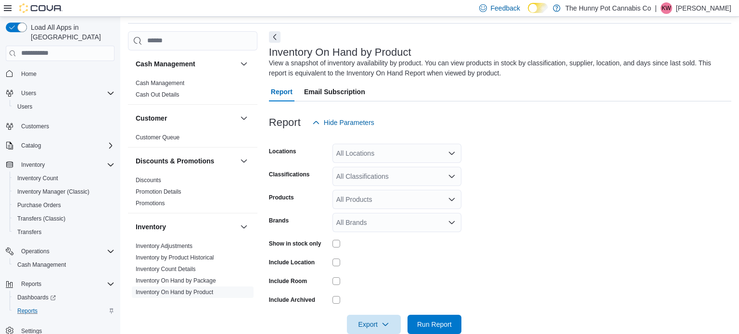
click at [371, 151] on div "All Locations" at bounding box center [396, 153] width 129 height 19
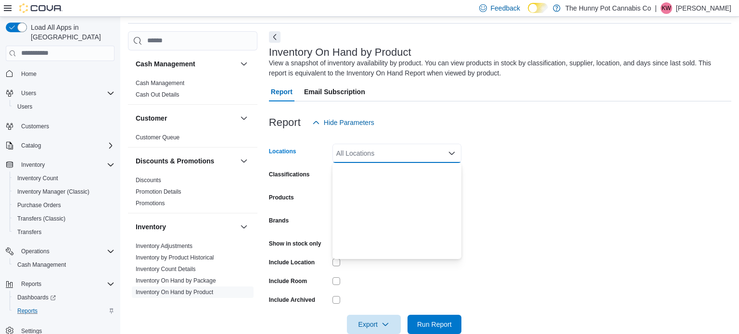
scroll to position [504, 0]
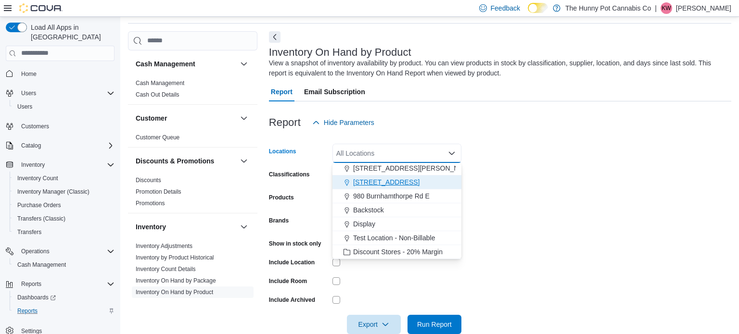
click at [368, 178] on span "[STREET_ADDRESS]" at bounding box center [386, 183] width 66 height 10
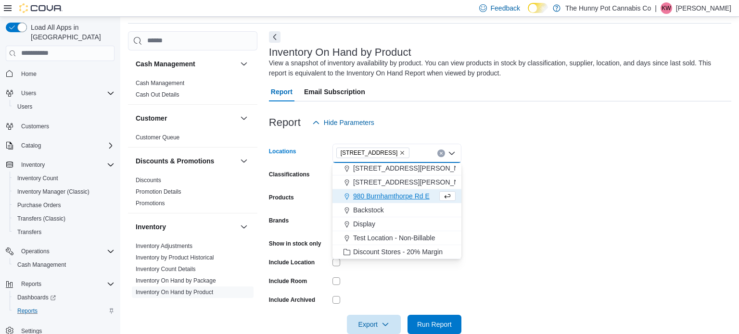
scroll to position [490, 0]
click at [571, 174] on form "Locations 7481 Oakwood Drive Combo box. Selected. 7481 Oakwood Drive. Press Bac…" at bounding box center [500, 233] width 462 height 202
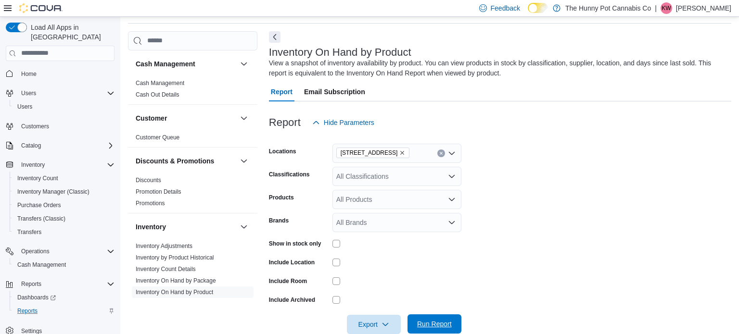
click at [434, 329] on span "Run Report" at bounding box center [434, 324] width 42 height 19
click at [379, 322] on span "Export" at bounding box center [374, 324] width 42 height 19
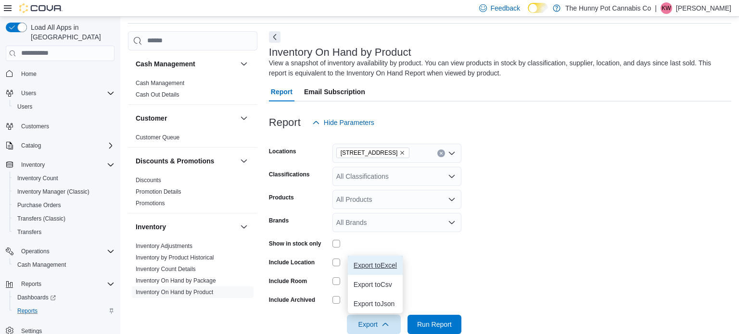
click at [363, 264] on span "Export to Excel" at bounding box center [375, 266] width 43 height 8
click at [32, 70] on span "Home" at bounding box center [28, 74] width 15 height 8
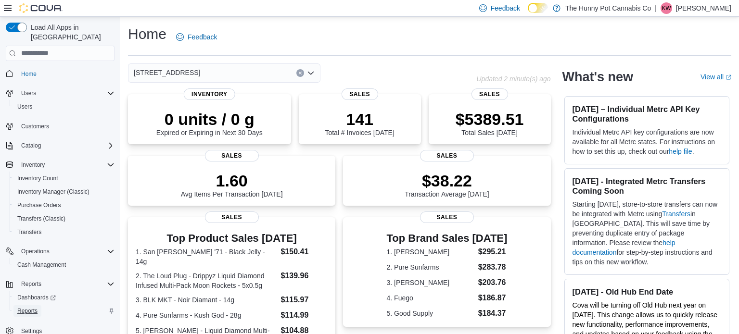
click at [25, 307] on span "Reports" at bounding box center [27, 311] width 20 height 8
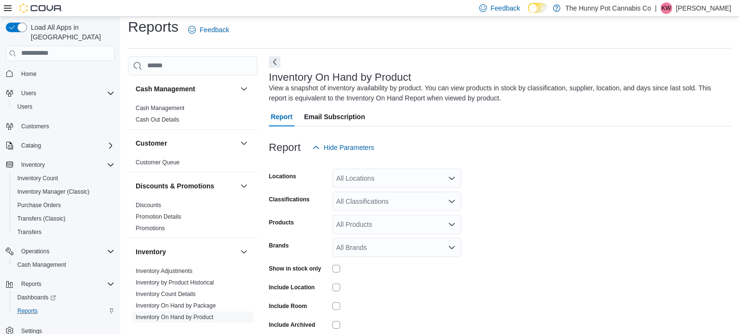
scroll to position [32, 0]
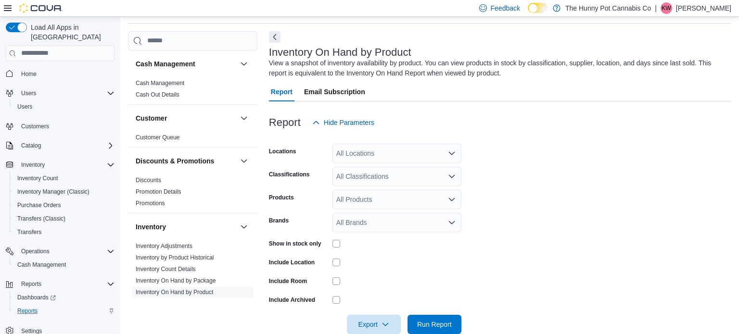
click at [373, 151] on div "All Locations" at bounding box center [396, 153] width 129 height 19
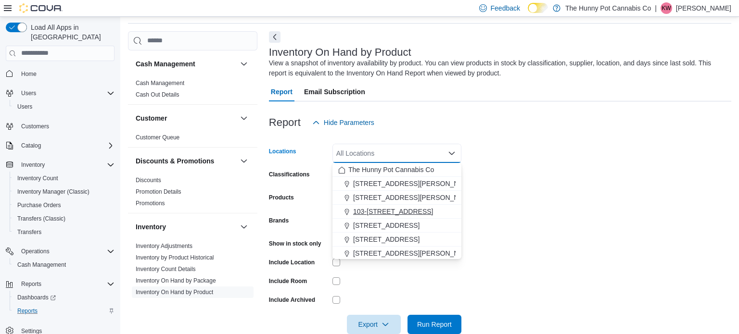
scroll to position [504, 0]
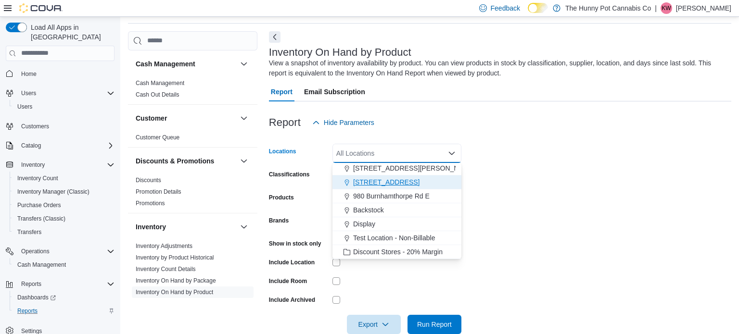
click at [369, 187] on button "[STREET_ADDRESS]" at bounding box center [396, 183] width 129 height 14
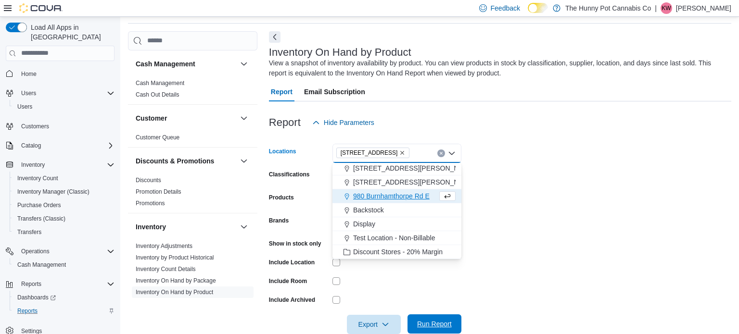
click at [426, 321] on span "Run Report" at bounding box center [434, 324] width 35 height 10
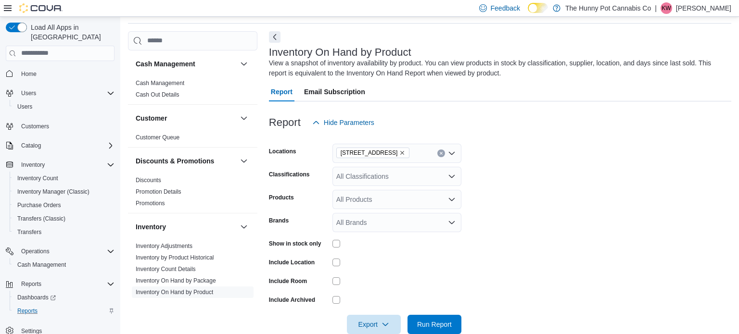
scroll to position [152, 0]
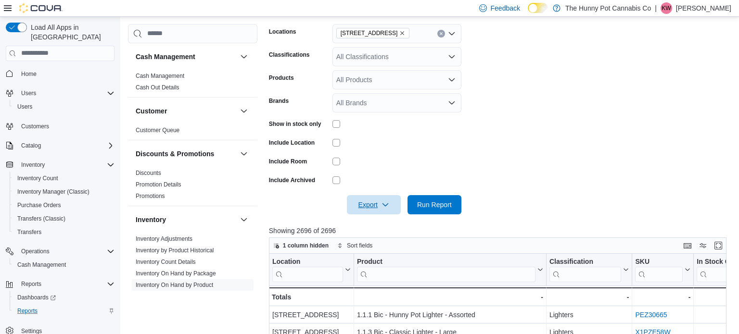
click at [362, 200] on span "Export" at bounding box center [374, 204] width 42 height 19
click at [368, 222] on span "Export to Excel" at bounding box center [375, 224] width 43 height 8
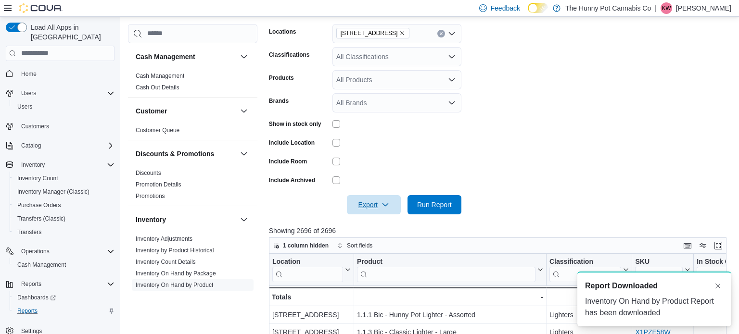
scroll to position [0, 0]
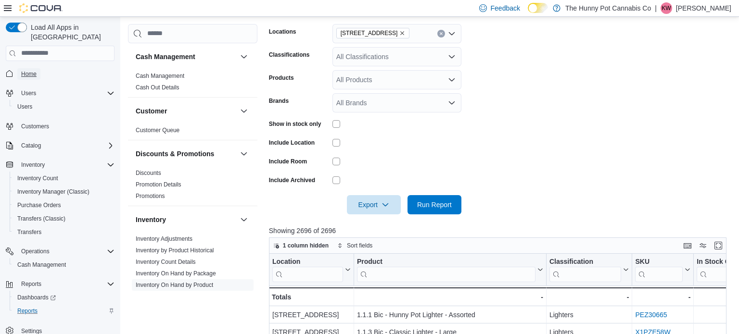
click at [26, 70] on span "Home" at bounding box center [28, 74] width 15 height 8
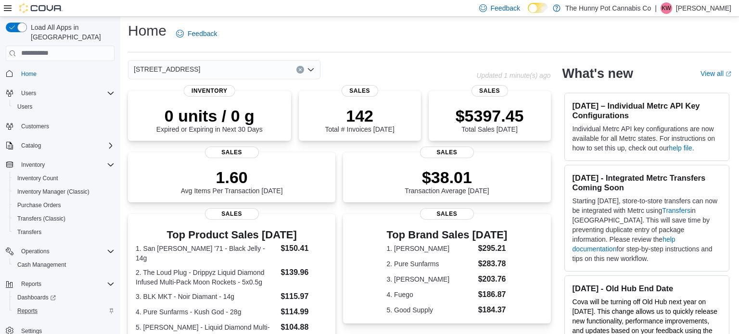
scroll to position [4, 0]
click at [299, 68] on icon "Clear input" at bounding box center [300, 69] width 2 height 2
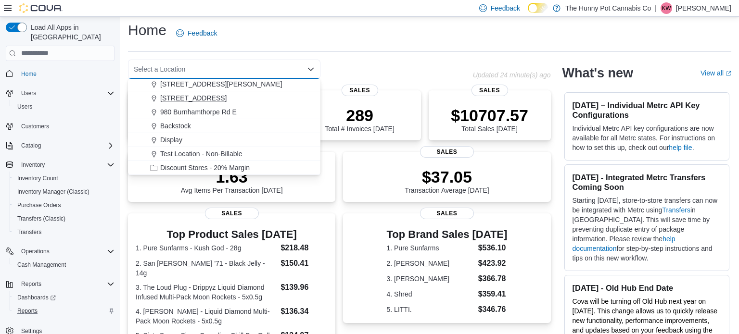
scroll to position [454, 0]
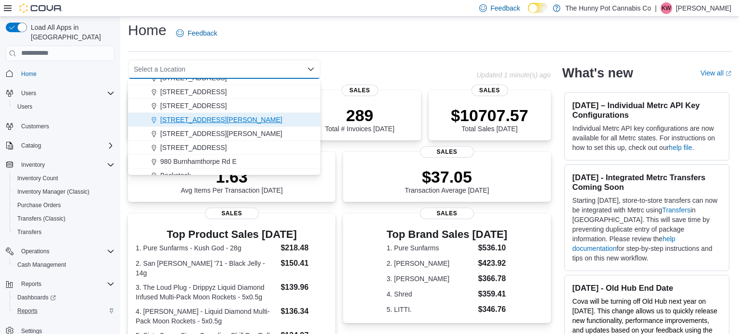
click at [188, 116] on span "[STREET_ADDRESS][PERSON_NAME]" at bounding box center [221, 120] width 122 height 10
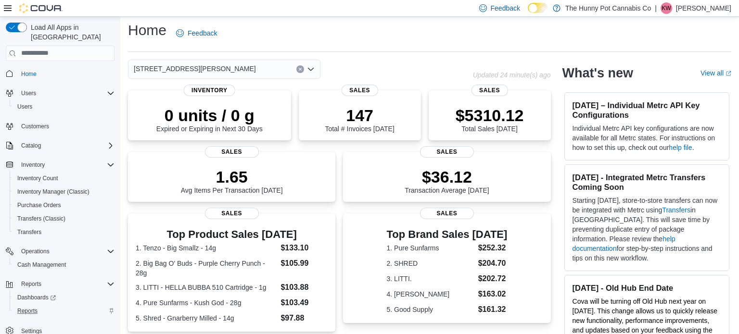
click at [343, 70] on div "6161 Thorold Stone Rd Combo box. Selected. 6161 Thorold Stone Rd. Press Backspa…" at bounding box center [300, 69] width 345 height 19
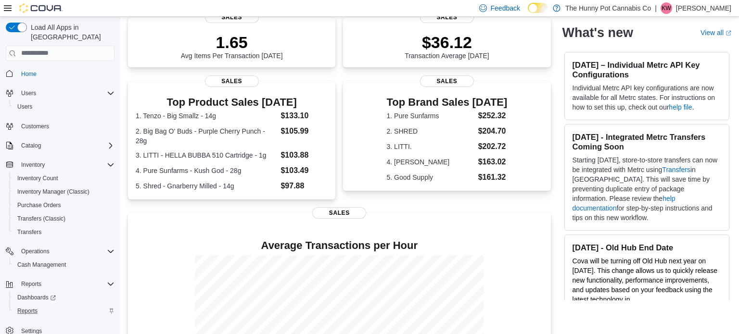
scroll to position [0, 0]
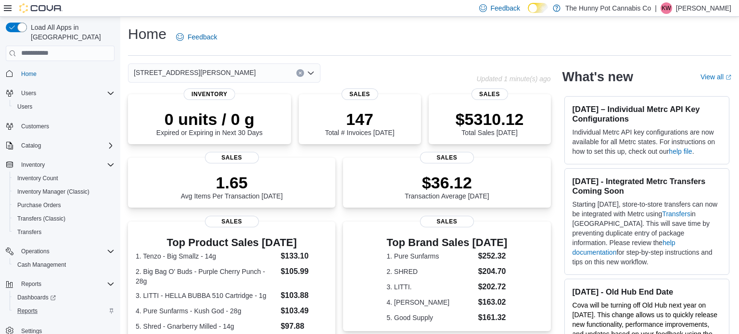
click at [301, 73] on icon "Clear input" at bounding box center [300, 73] width 4 height 4
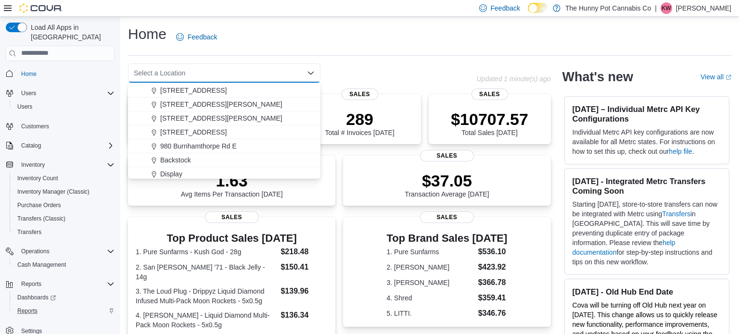
scroll to position [477, 0]
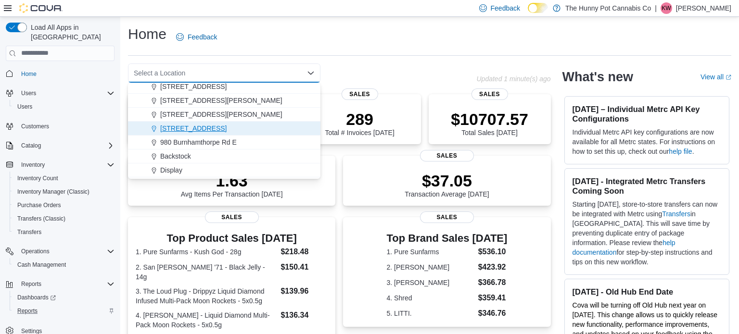
click at [203, 128] on span "[STREET_ADDRESS]" at bounding box center [193, 129] width 66 height 10
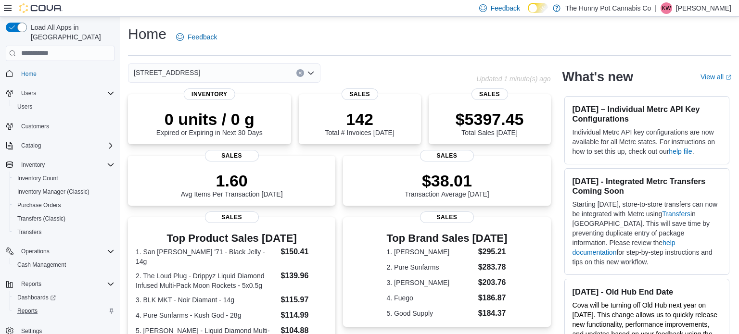
click at [368, 60] on div "Home Feedback 7481 Oakwood Drive Combo box. Selected. 7481 Oakwood Drive. Press…" at bounding box center [429, 292] width 619 height 550
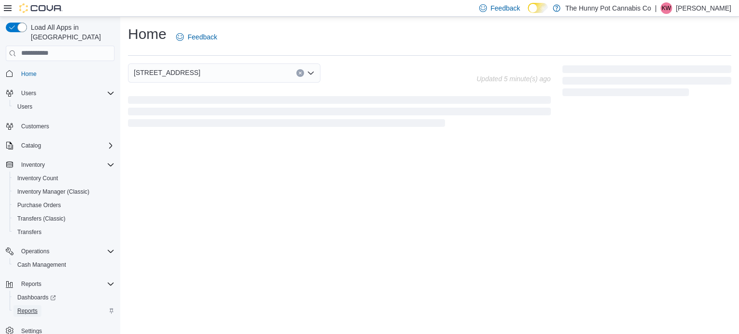
click at [33, 307] on span "Reports" at bounding box center [27, 311] width 20 height 8
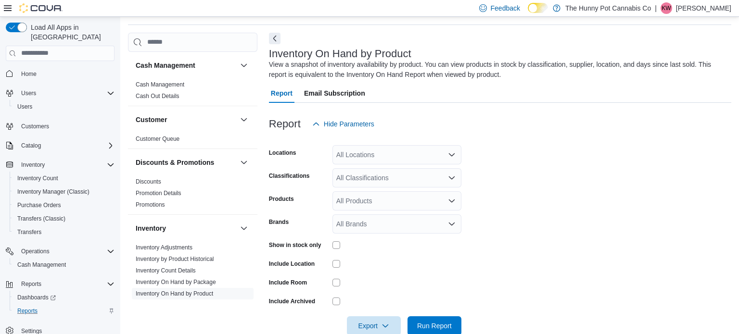
scroll to position [32, 0]
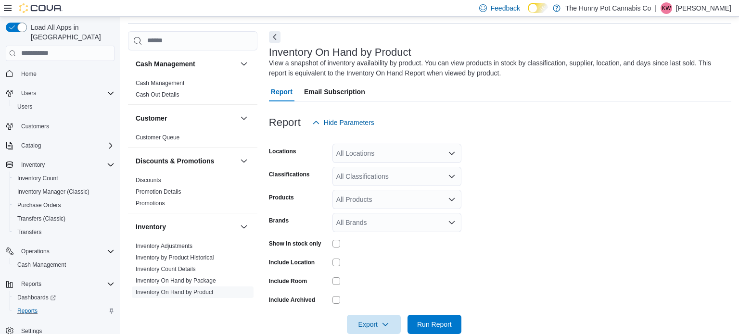
click at [372, 154] on div "All Locations" at bounding box center [396, 153] width 129 height 19
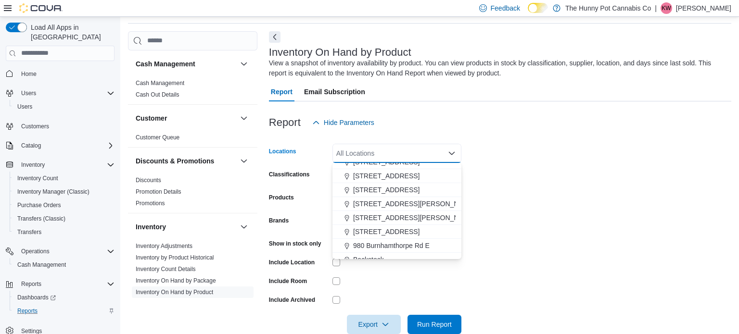
scroll to position [457, 0]
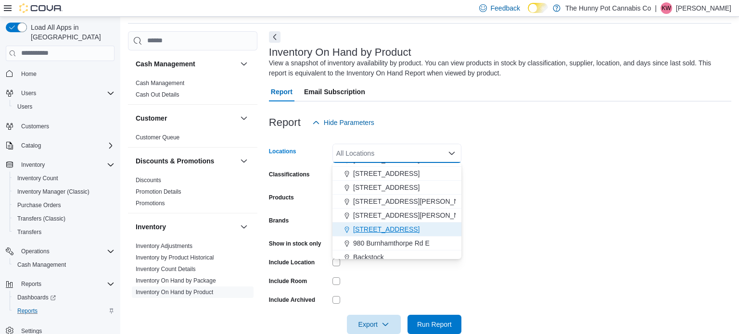
click at [370, 227] on span "[STREET_ADDRESS]" at bounding box center [386, 230] width 66 height 10
click at [452, 319] on span "Run Report" at bounding box center [434, 324] width 42 height 19
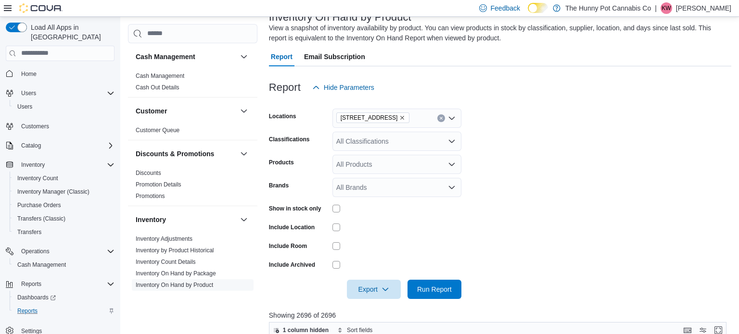
scroll to position [105, 0]
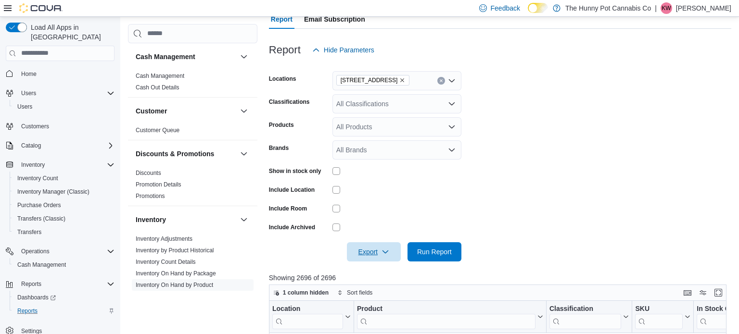
click at [368, 251] on span "Export" at bounding box center [374, 251] width 42 height 19
click at [381, 267] on button "Export to Excel" at bounding box center [375, 271] width 55 height 19
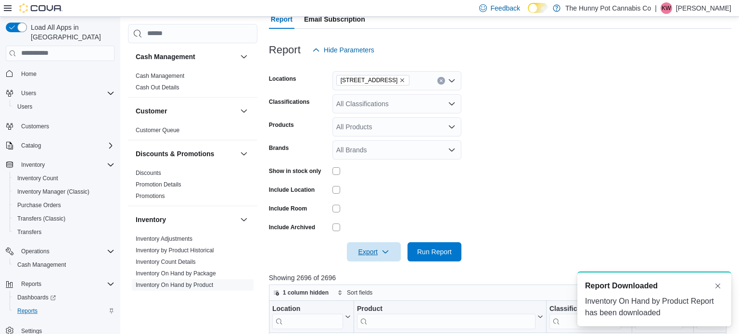
scroll to position [0, 0]
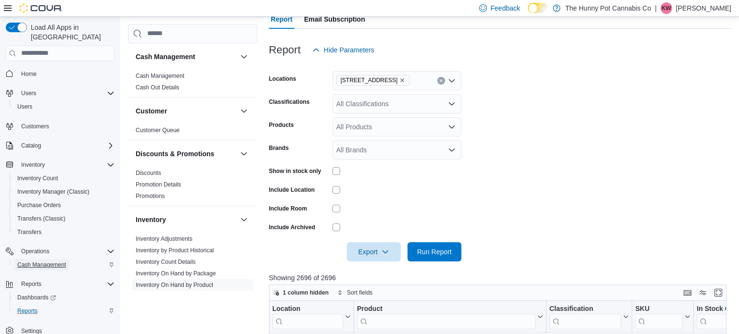
click at [35, 261] on span "Cash Management" at bounding box center [41, 265] width 49 height 8
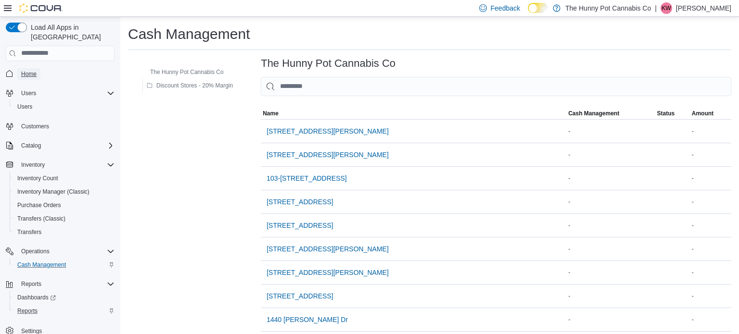
click at [29, 70] on span "Home" at bounding box center [28, 74] width 15 height 8
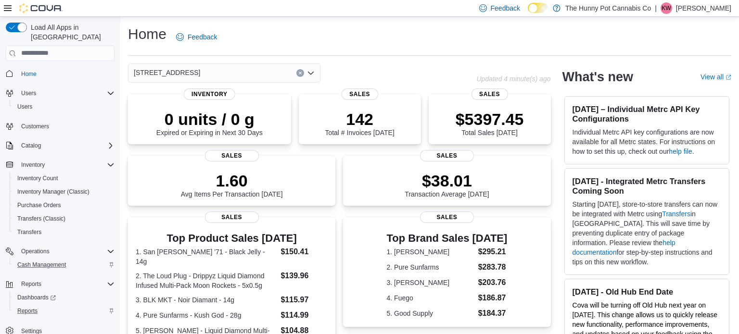
scroll to position [2, 0]
click at [36, 257] on span "Cash Management" at bounding box center [41, 263] width 49 height 12
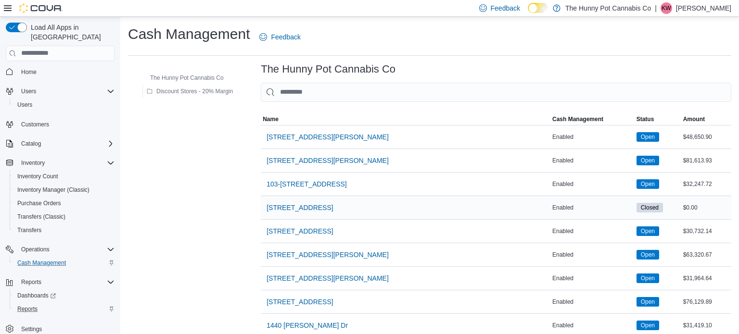
scroll to position [761, 0]
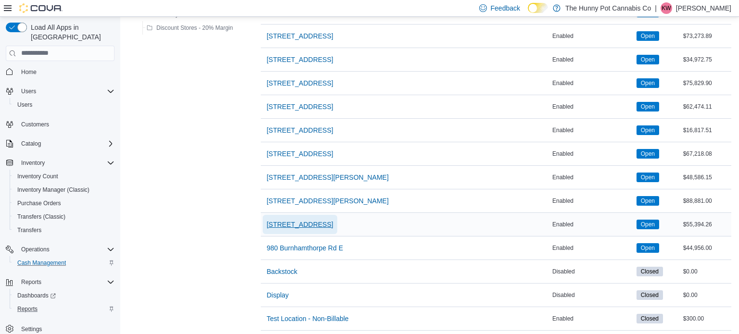
click at [278, 220] on span "[STREET_ADDRESS]" at bounding box center [300, 225] width 66 height 10
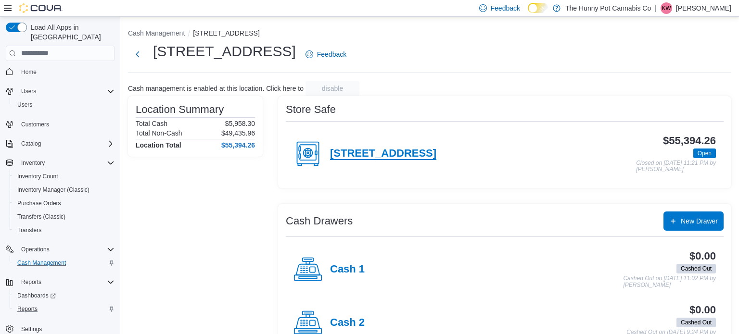
click at [401, 156] on h4 "[STREET_ADDRESS]" at bounding box center [383, 154] width 106 height 13
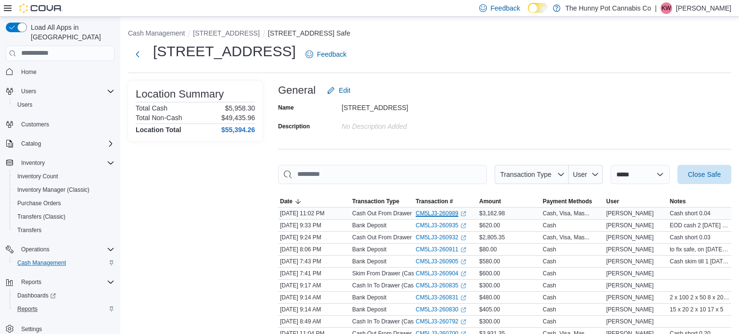
click at [446, 214] on link "CM5LJ3-260989 (opens in a new tab or window)" at bounding box center [441, 214] width 51 height 8
click at [655, 177] on select "**********" at bounding box center [640, 174] width 59 height 19
select select "**********"
click at [611, 165] on select "**********" at bounding box center [640, 174] width 59 height 19
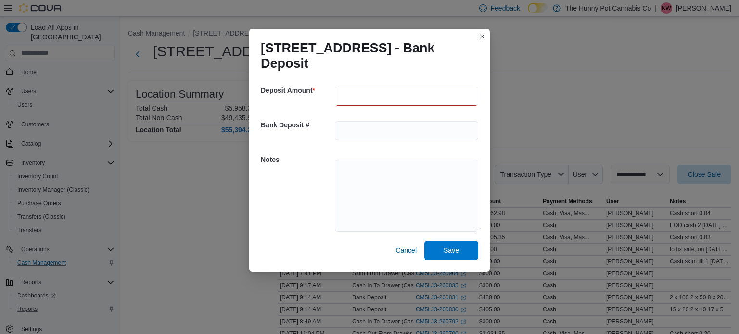
click at [407, 100] on input "number" at bounding box center [406, 96] width 143 height 19
type input "***"
click at [361, 188] on textarea at bounding box center [406, 196] width 143 height 72
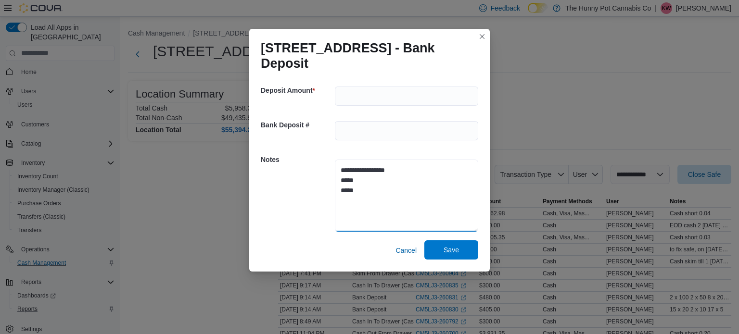
type textarea "**********"
click at [458, 251] on span "Save" at bounding box center [451, 250] width 15 height 10
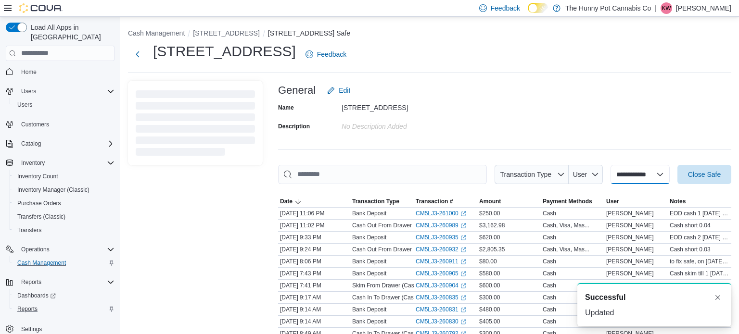
select select
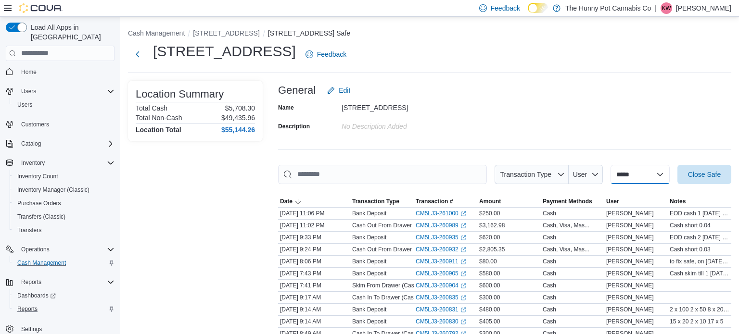
click at [653, 175] on select "**********" at bounding box center [640, 174] width 59 height 19
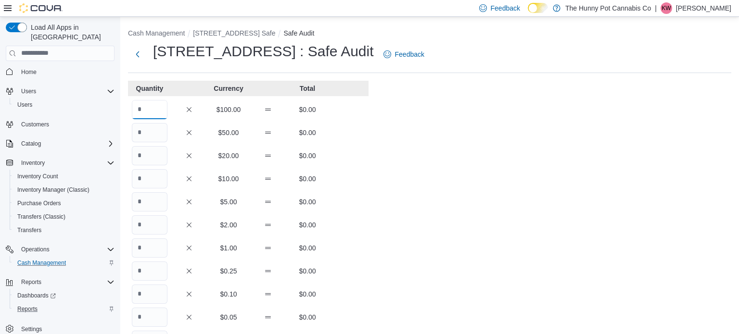
click at [155, 106] on input "Quantity" at bounding box center [150, 109] width 36 height 19
type input "*"
type input "**"
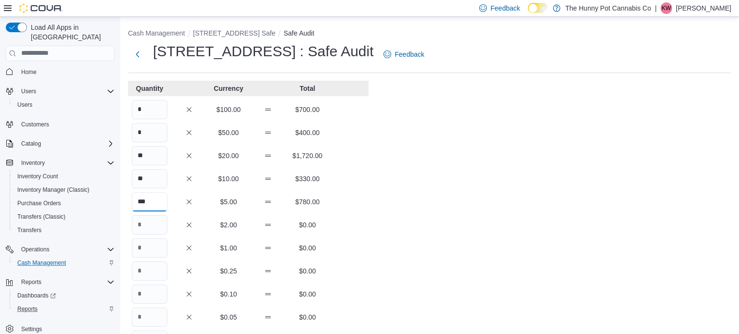
type input "***"
type input "****"
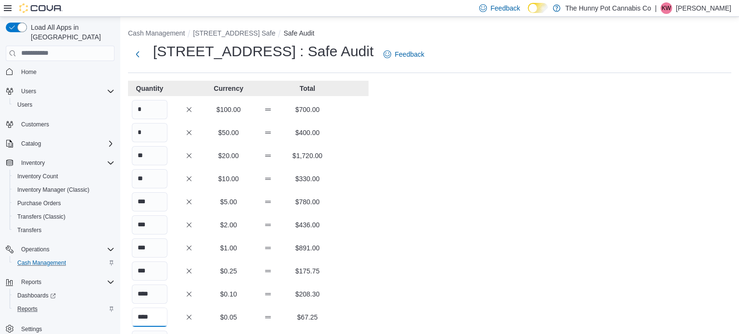
type input "****"
click at [496, 121] on div "Cash Management 7481 Oakwood Drive Safe Safe Audit 7481 Oakwood Drive : Safe Au…" at bounding box center [429, 268] width 619 height 502
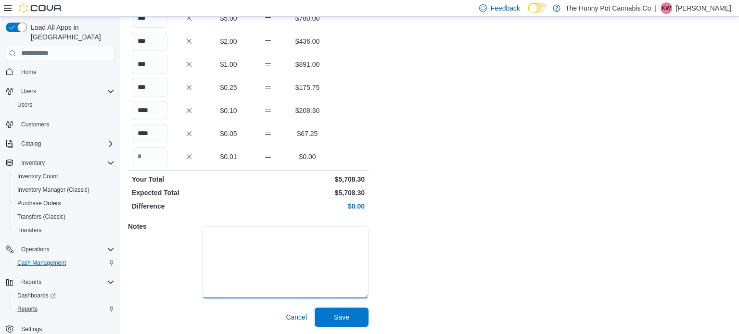
click at [267, 255] on textarea at bounding box center [285, 263] width 166 height 72
type textarea "*********"
click at [339, 319] on span "Save" at bounding box center [341, 317] width 15 height 10
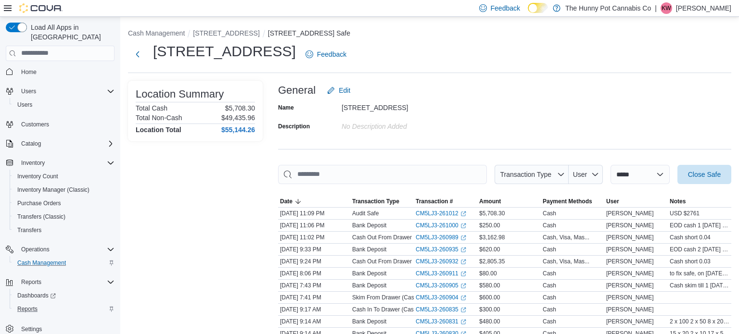
scroll to position [0, 0]
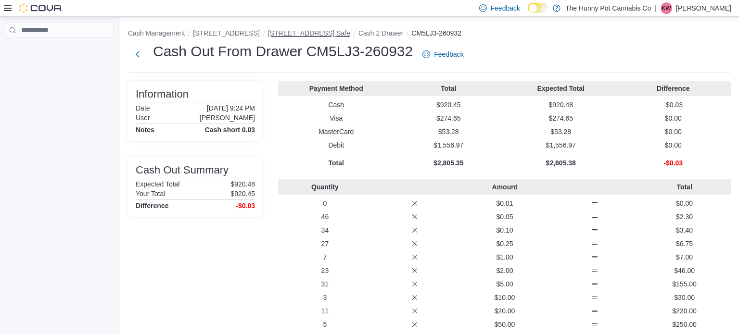
click at [300, 33] on button "[STREET_ADDRESS] Safe" at bounding box center [309, 33] width 82 height 8
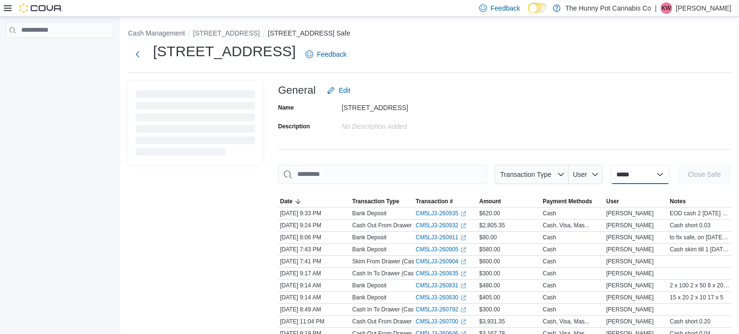
click at [638, 176] on select "**********" at bounding box center [640, 174] width 59 height 19
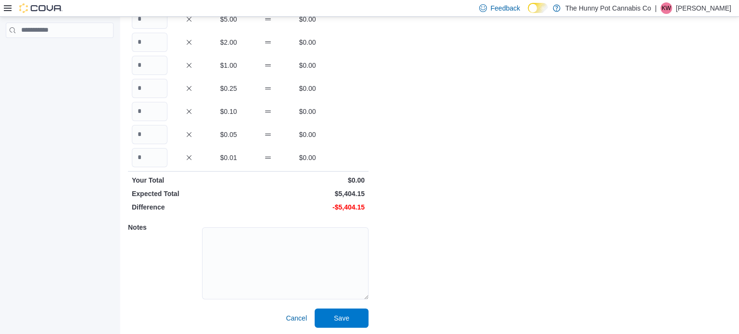
scroll to position [182, 0]
